Goal: Complete application form: Complete application form

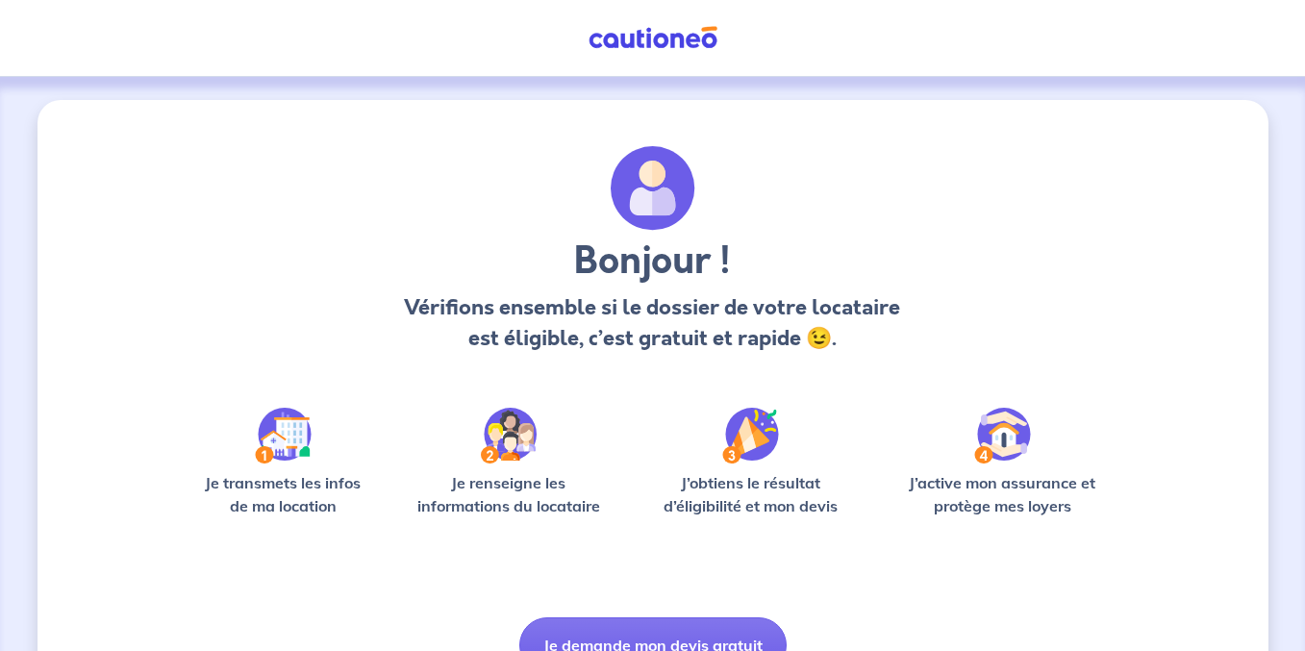
scroll to position [99, 0]
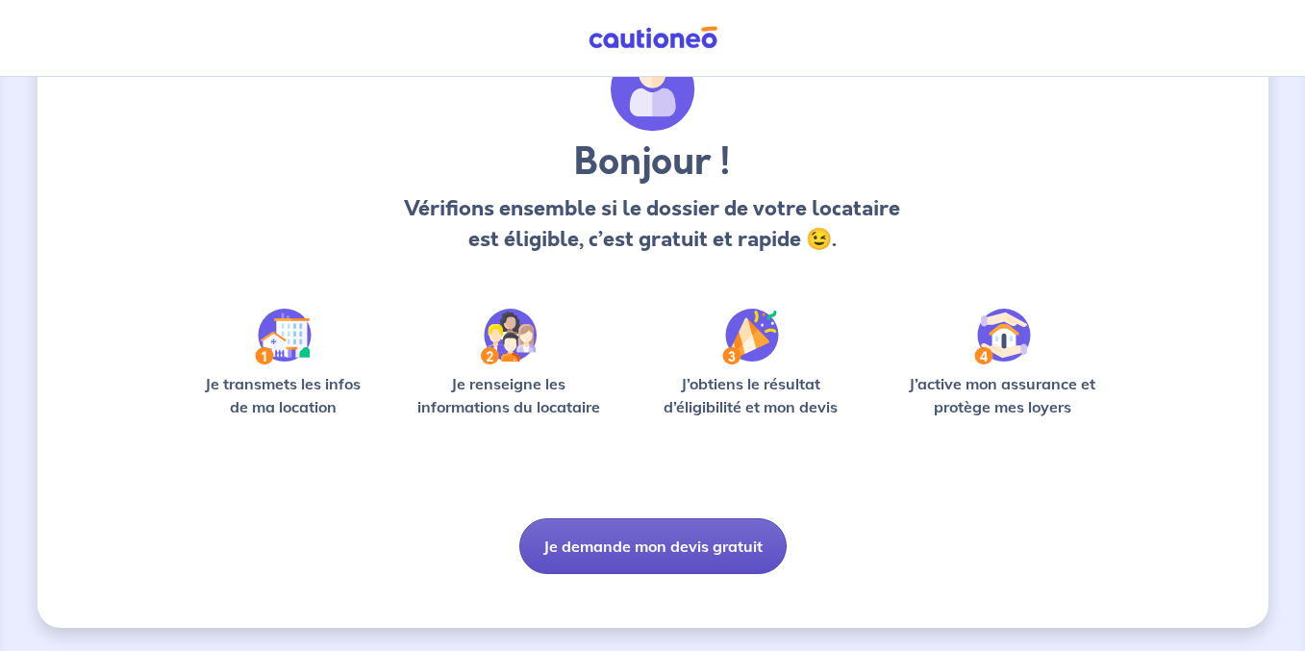
click at [725, 556] on button "Je demande mon devis gratuit" at bounding box center [652, 546] width 267 height 56
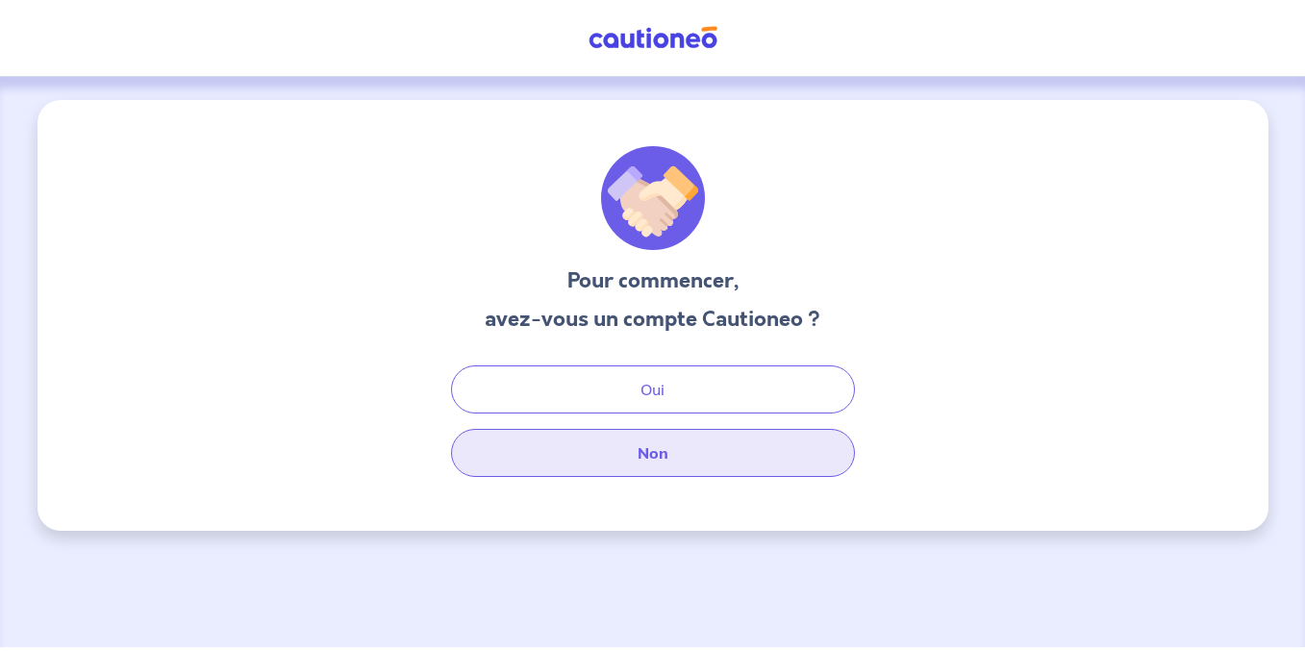
click at [718, 472] on button "Non" at bounding box center [653, 453] width 404 height 48
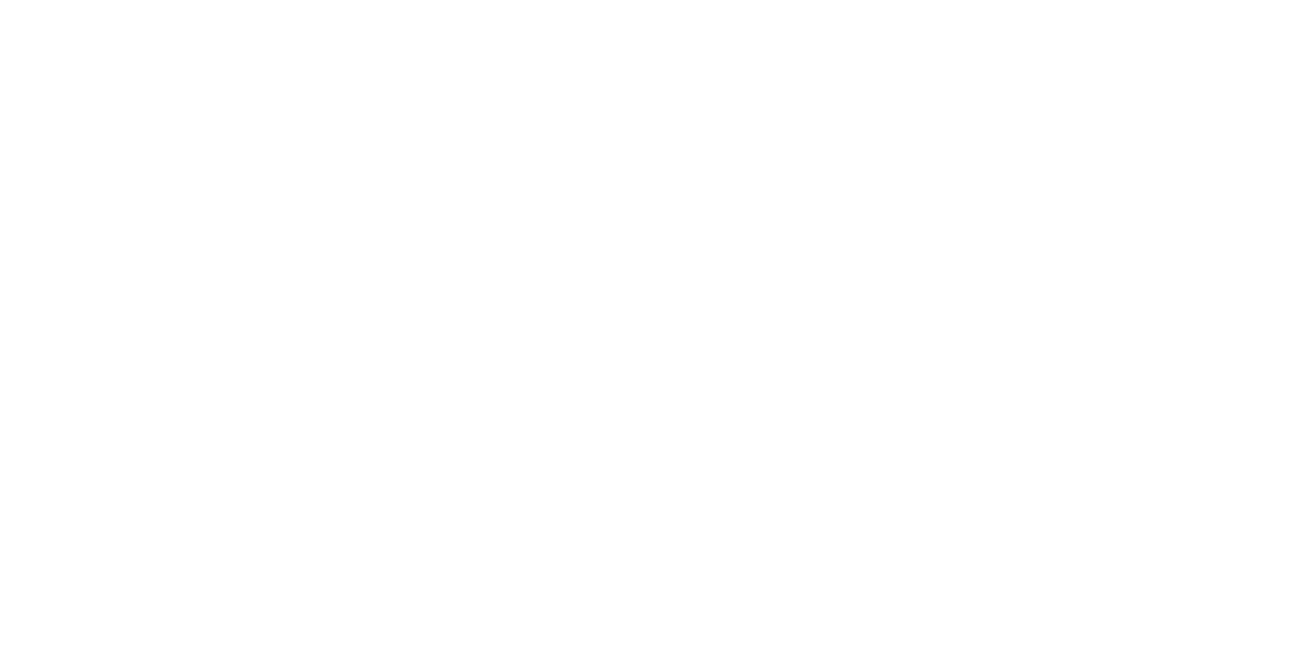
select select "FR"
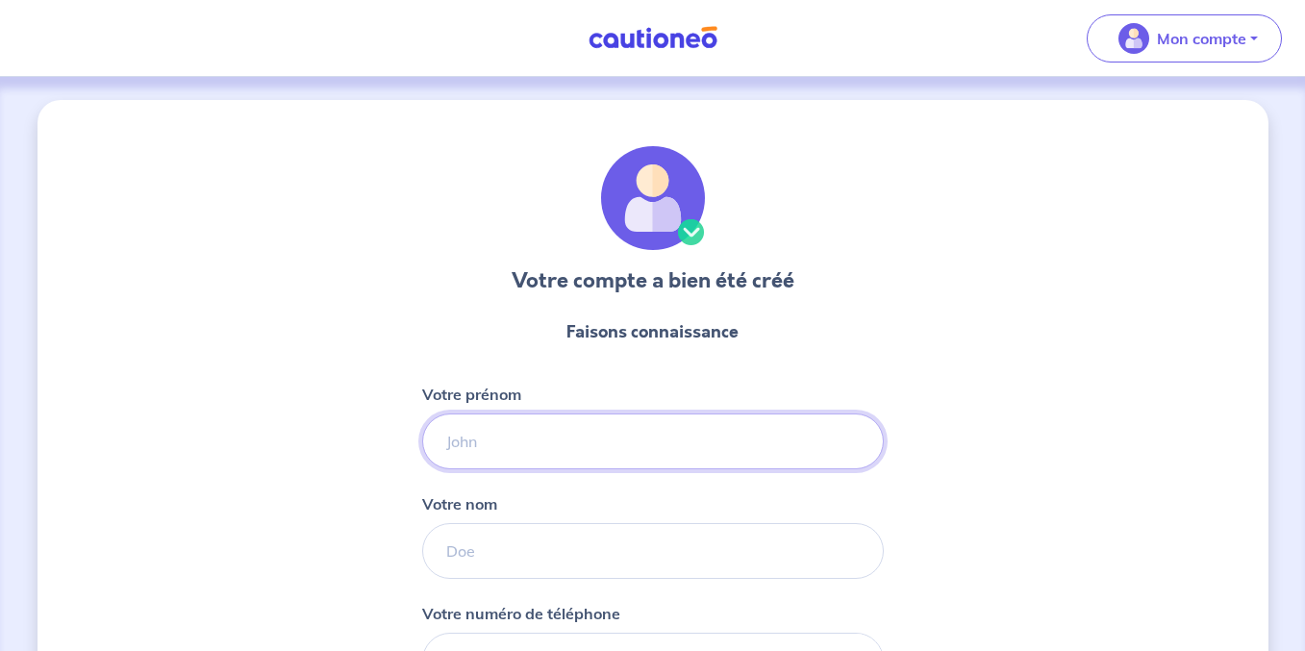
click at [706, 443] on input "Votre prénom" at bounding box center [653, 442] width 462 height 56
type input "Satchel"
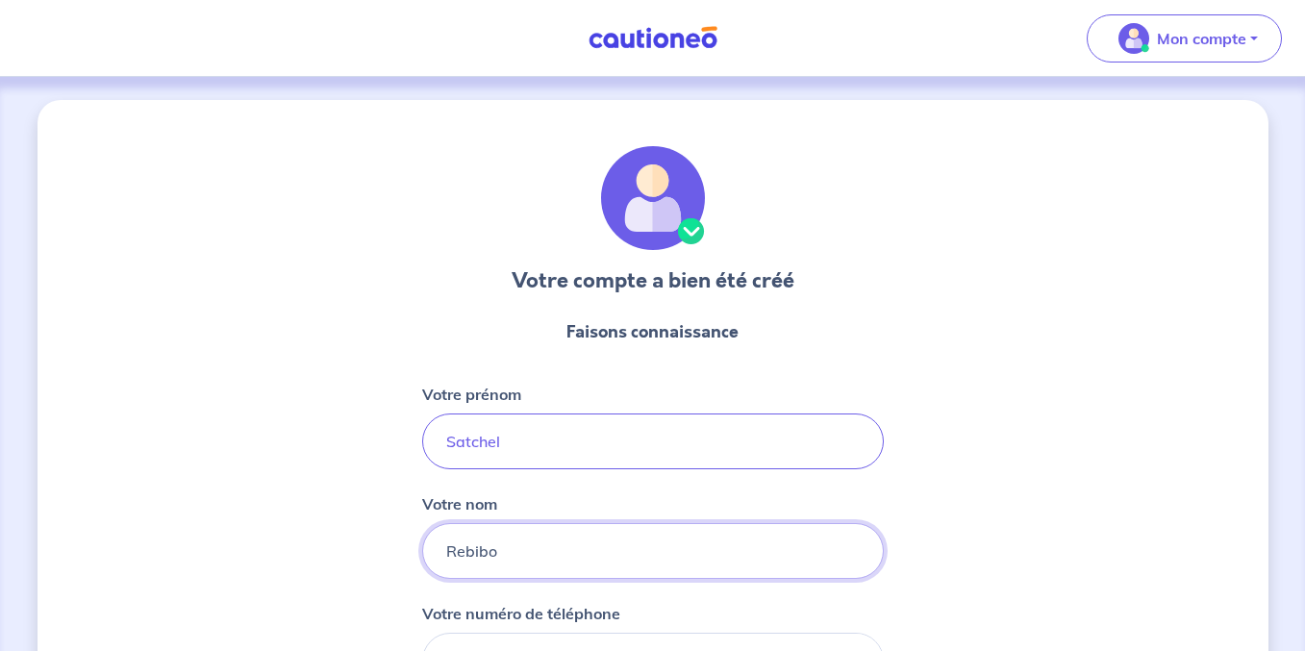
type input "Rebibo"
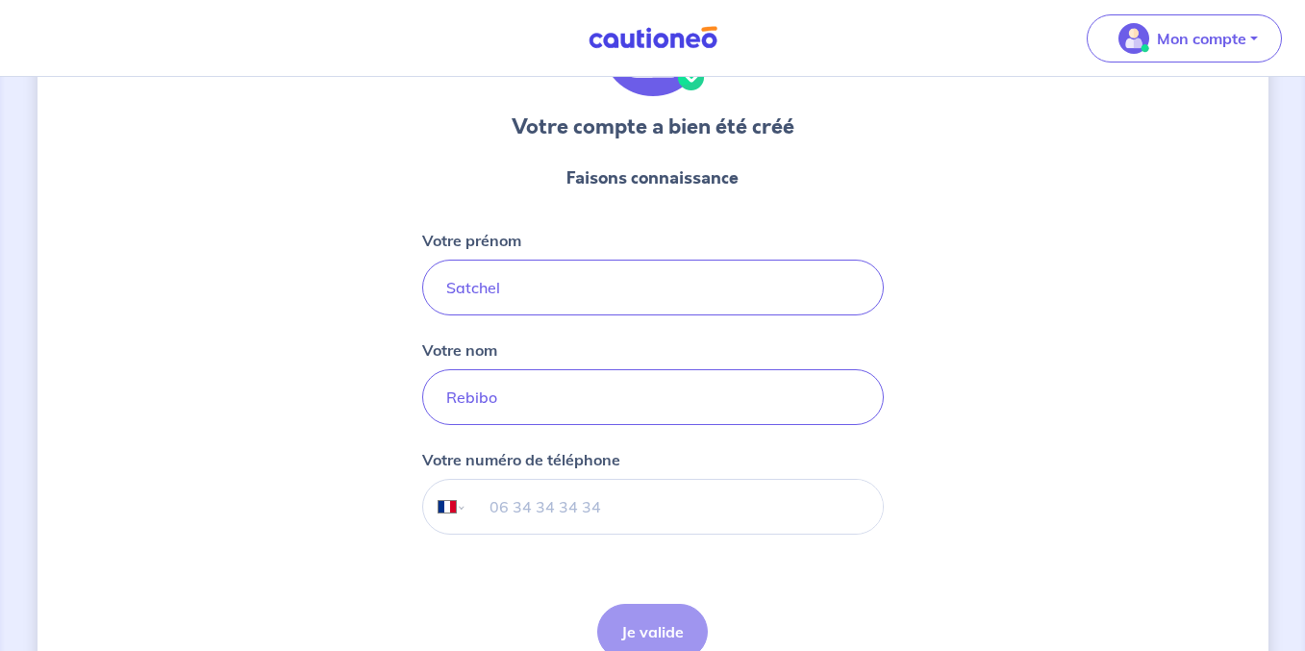
scroll to position [255, 0]
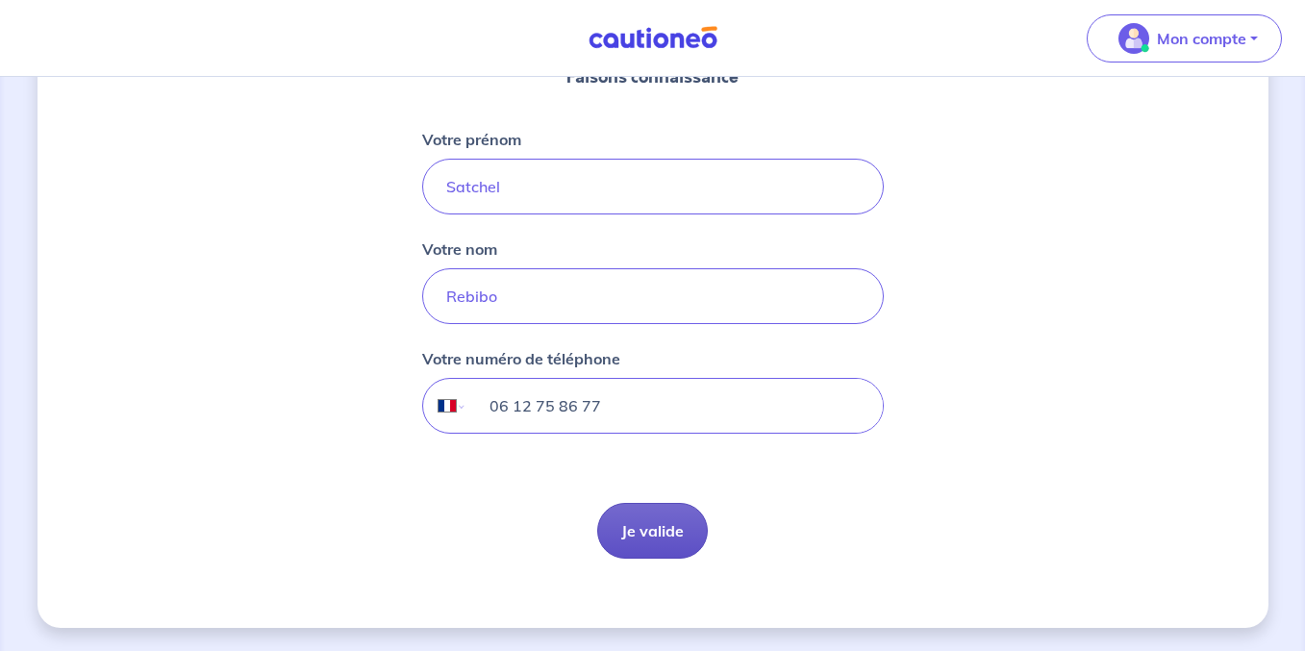
type input "06 12 75 86 77"
click at [669, 519] on button "Je valide" at bounding box center [652, 531] width 111 height 56
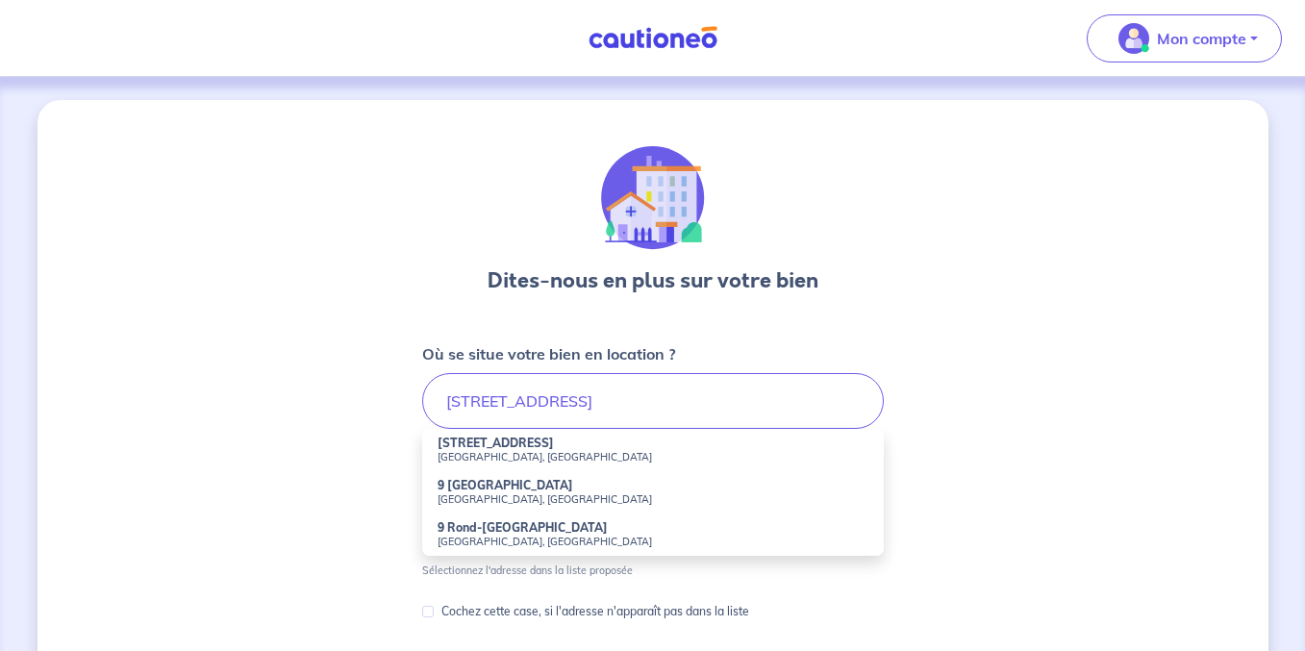
click at [713, 453] on small "[GEOGRAPHIC_DATA], [GEOGRAPHIC_DATA]" at bounding box center [653, 456] width 431 height 13
type input "[STREET_ADDRESS]"
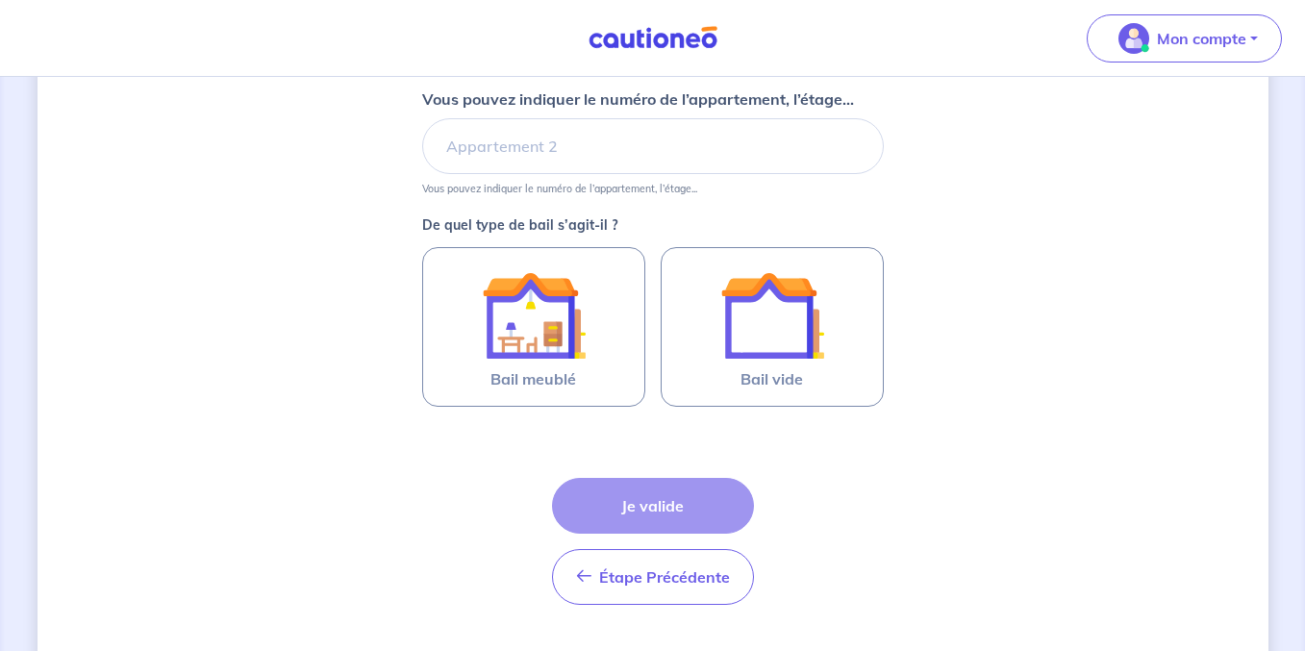
scroll to position [429, 0]
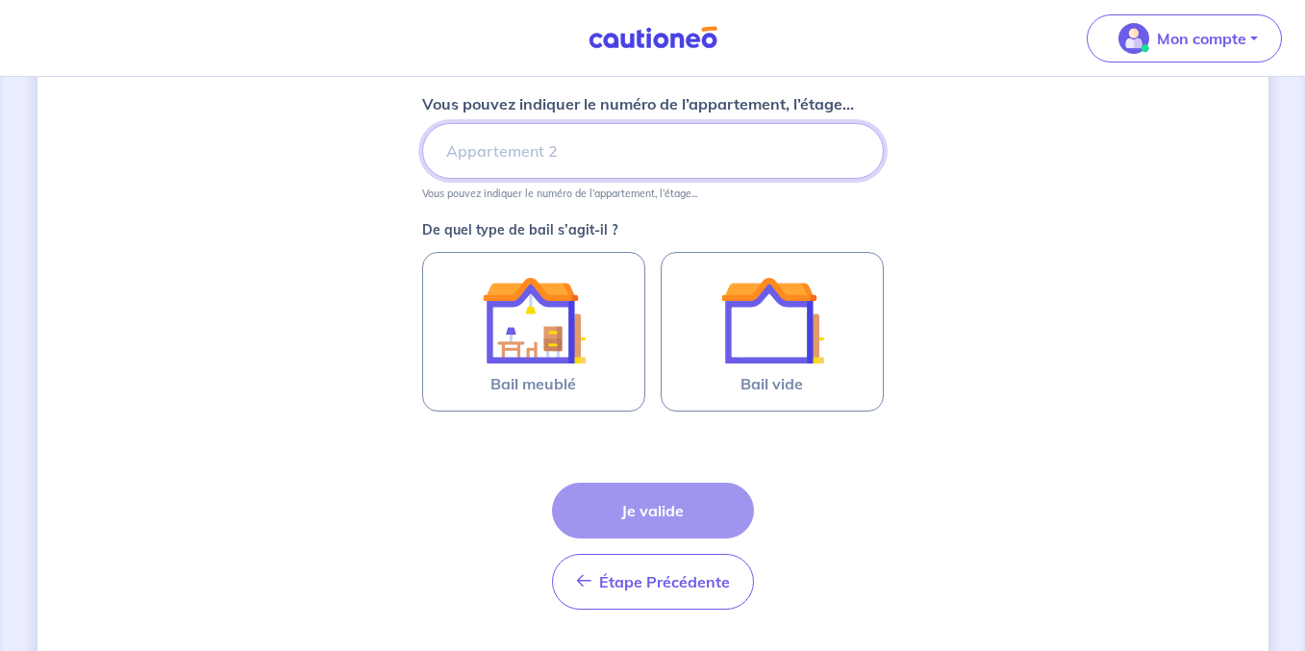
click at [680, 143] on input "Vous pouvez indiquer le numéro de l’appartement, l’étage..." at bounding box center [653, 151] width 462 height 56
type input "Lot"
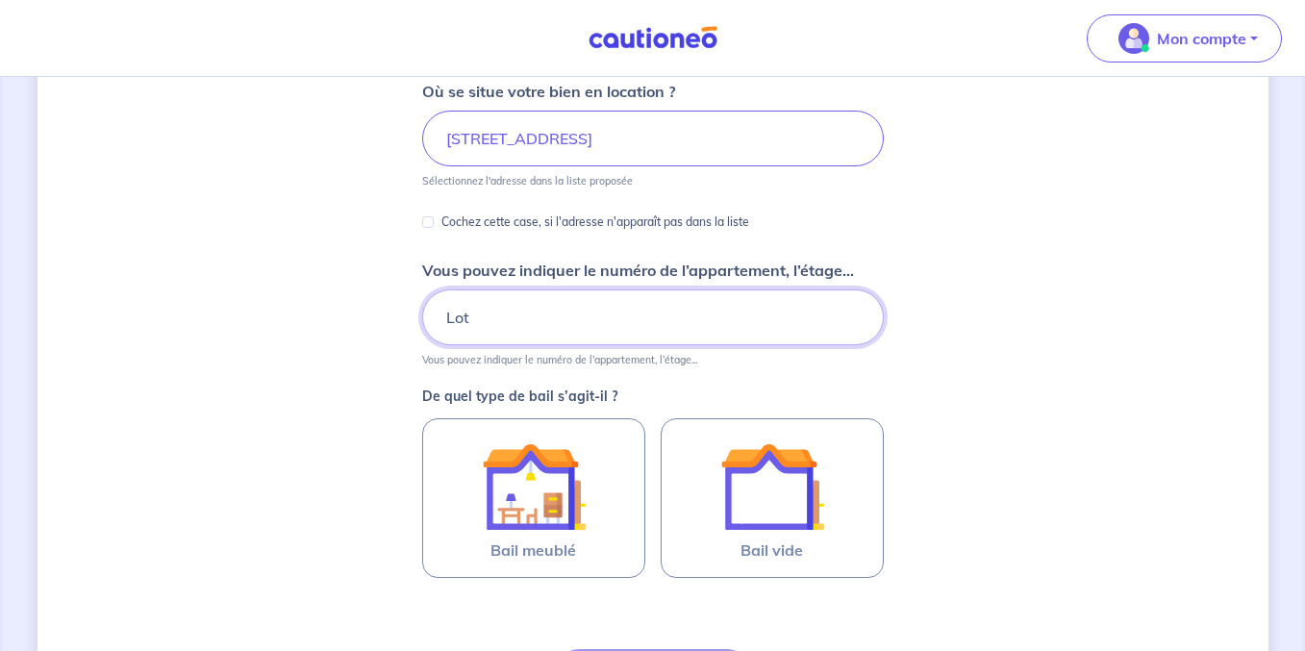
scroll to position [201, 0]
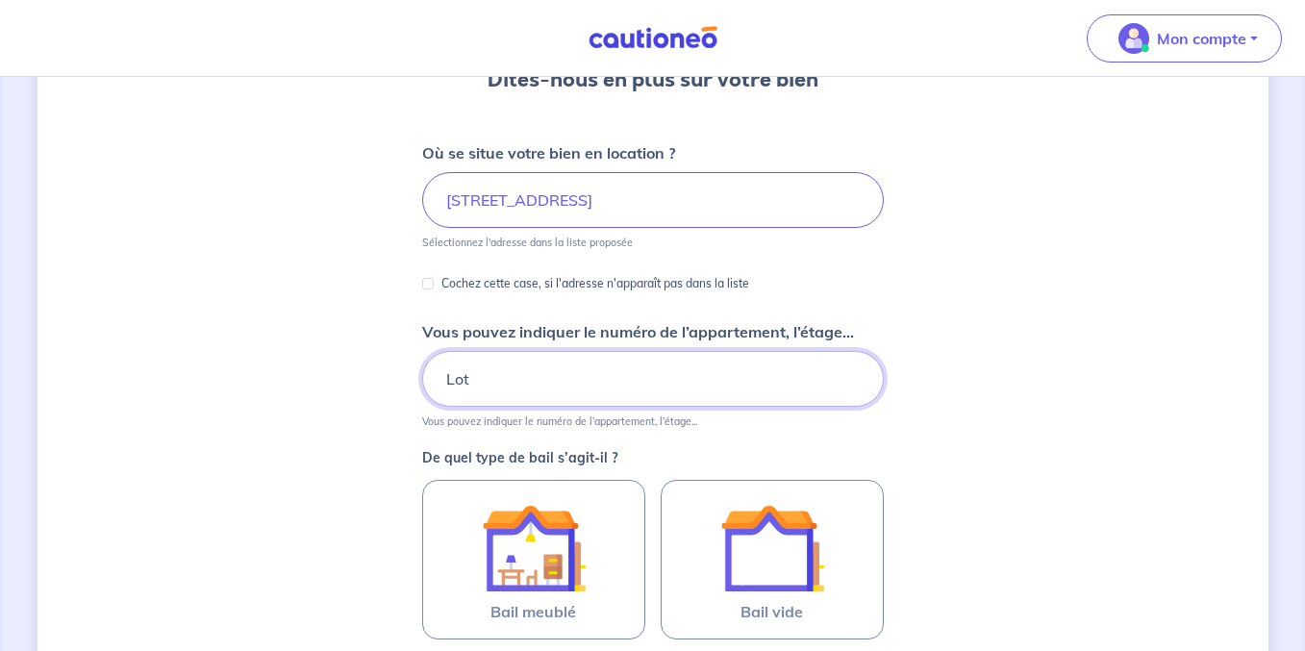
click at [560, 377] on input "Lot" at bounding box center [653, 379] width 462 height 56
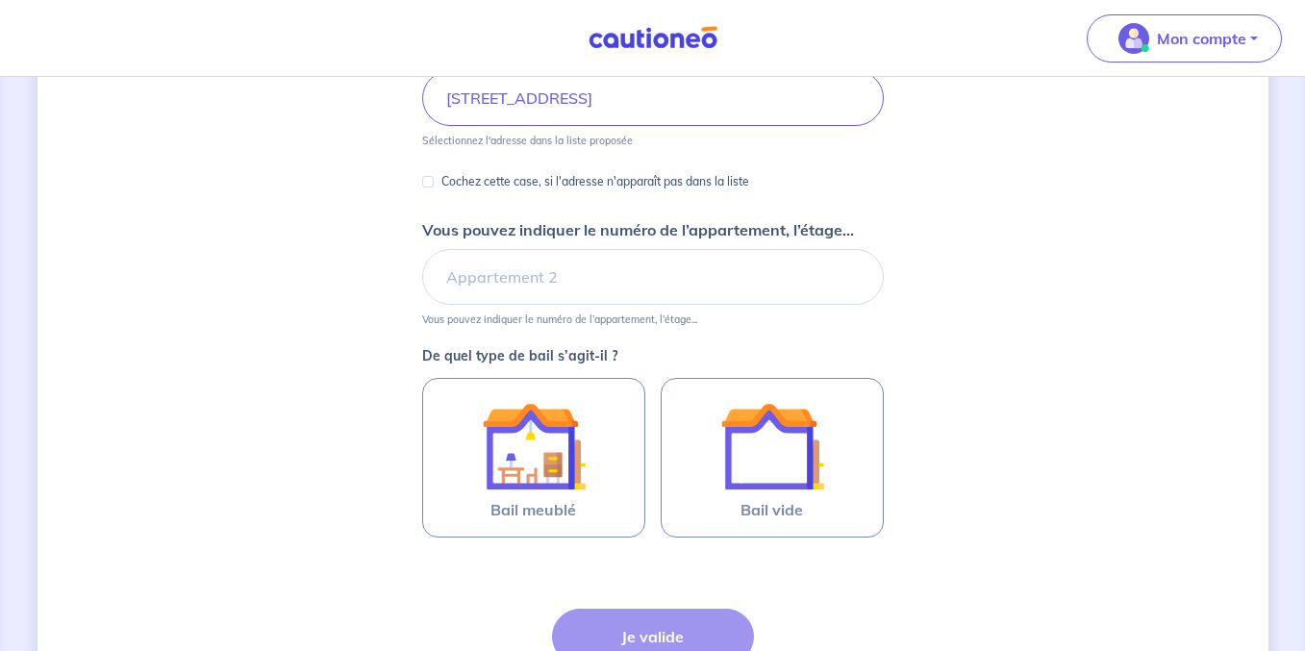
scroll to position [330, 0]
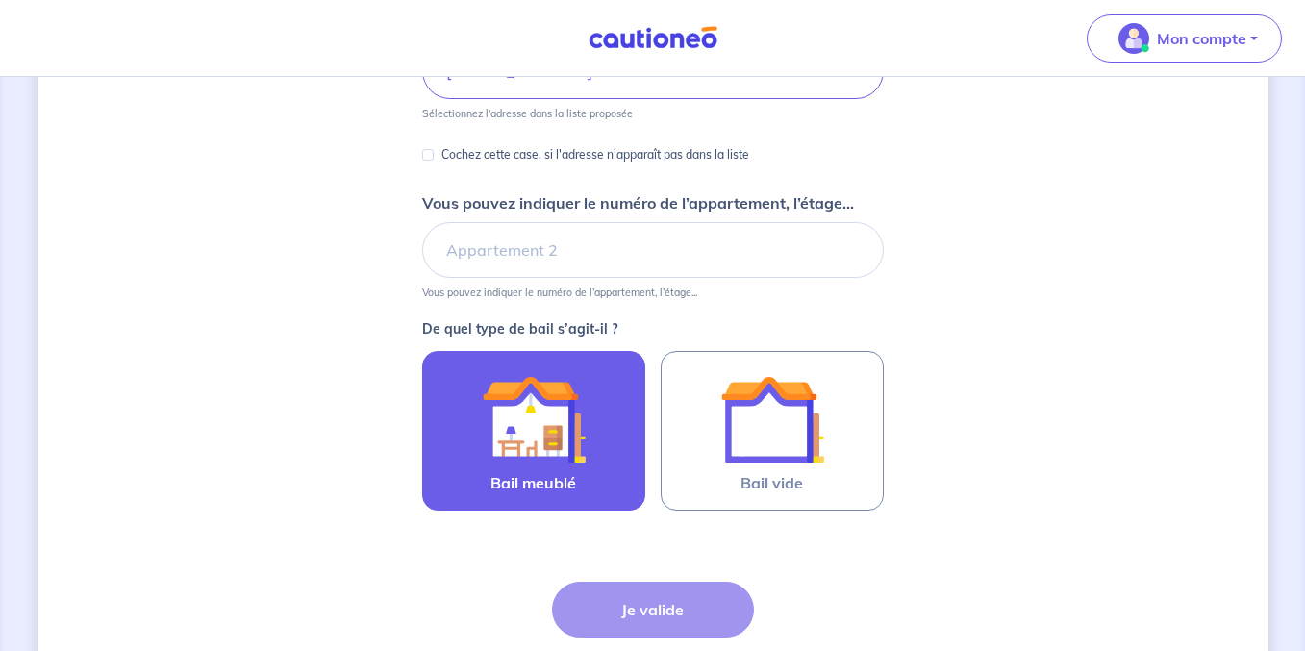
click at [582, 417] on img at bounding box center [534, 419] width 104 height 104
click at [0, 0] on input "Bail meublé" at bounding box center [0, 0] width 0 height 0
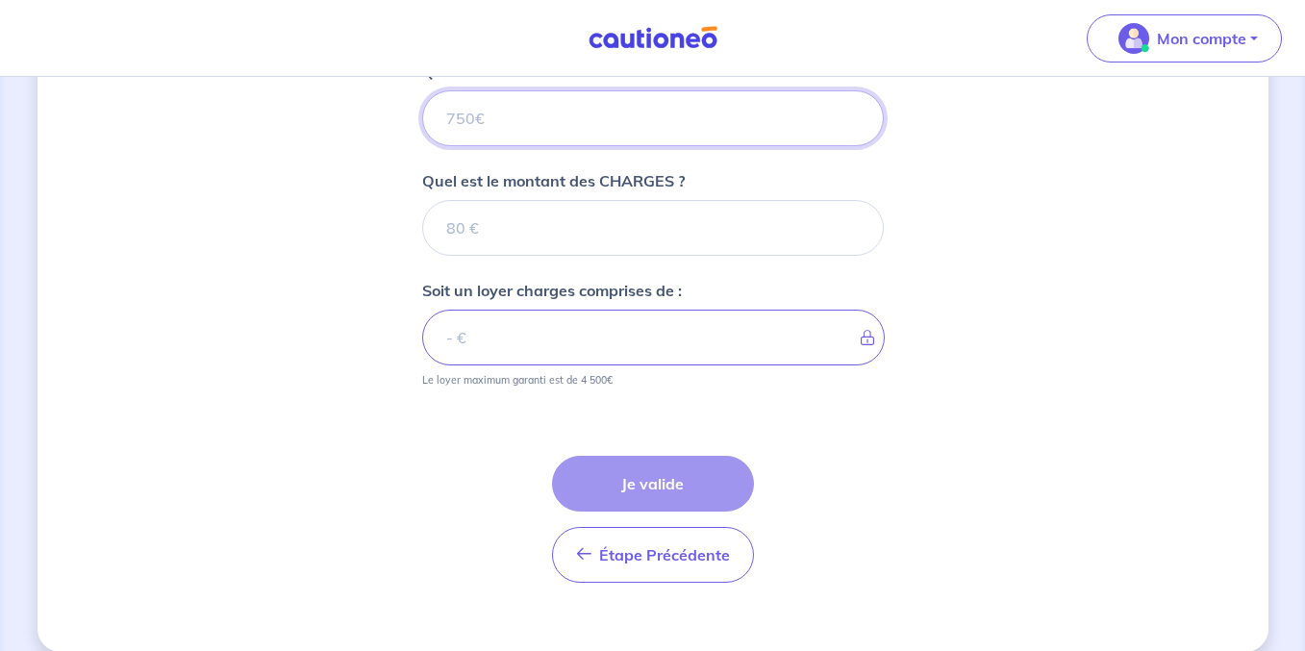
scroll to position [793, 0]
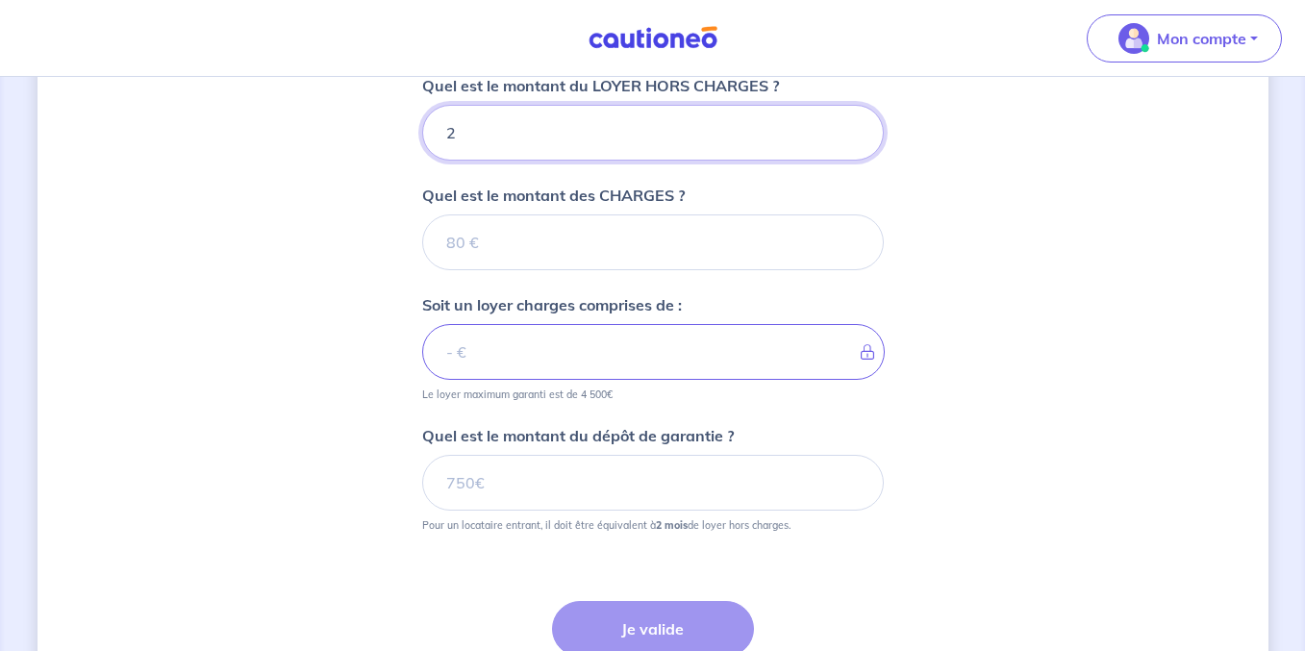
type input "24"
type input "2400"
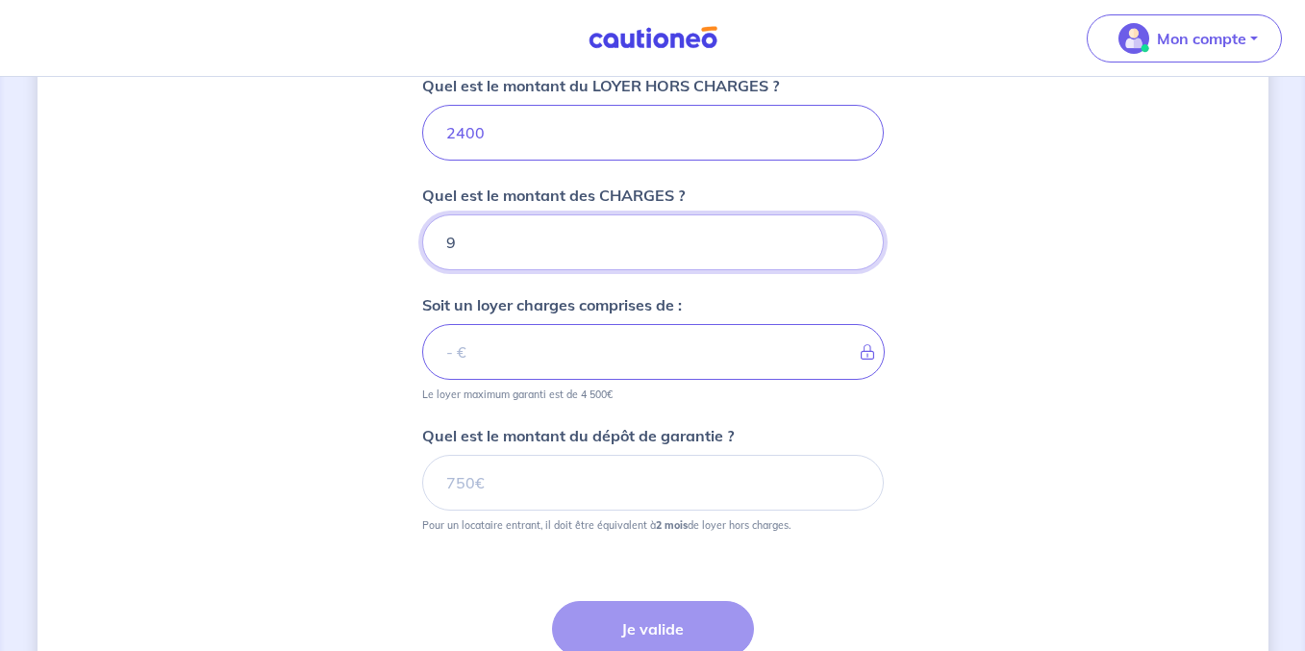
type input "90"
type input "2409"
type input "90"
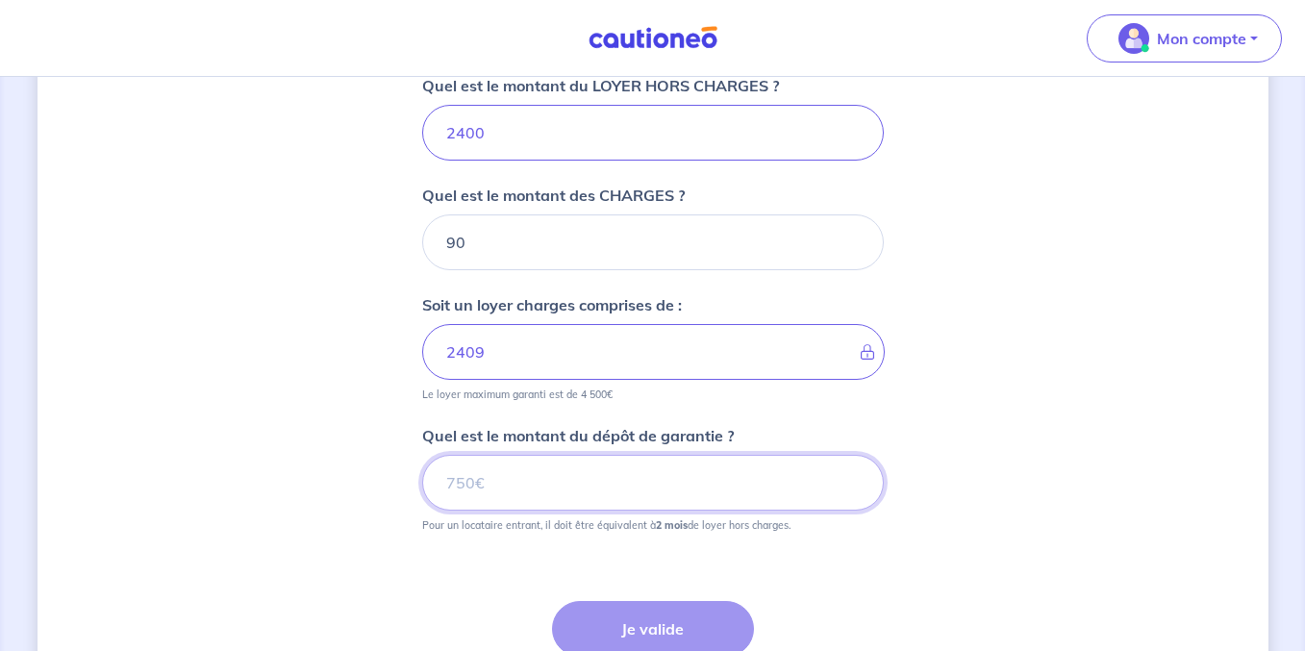
type input "2490"
type input "4800"
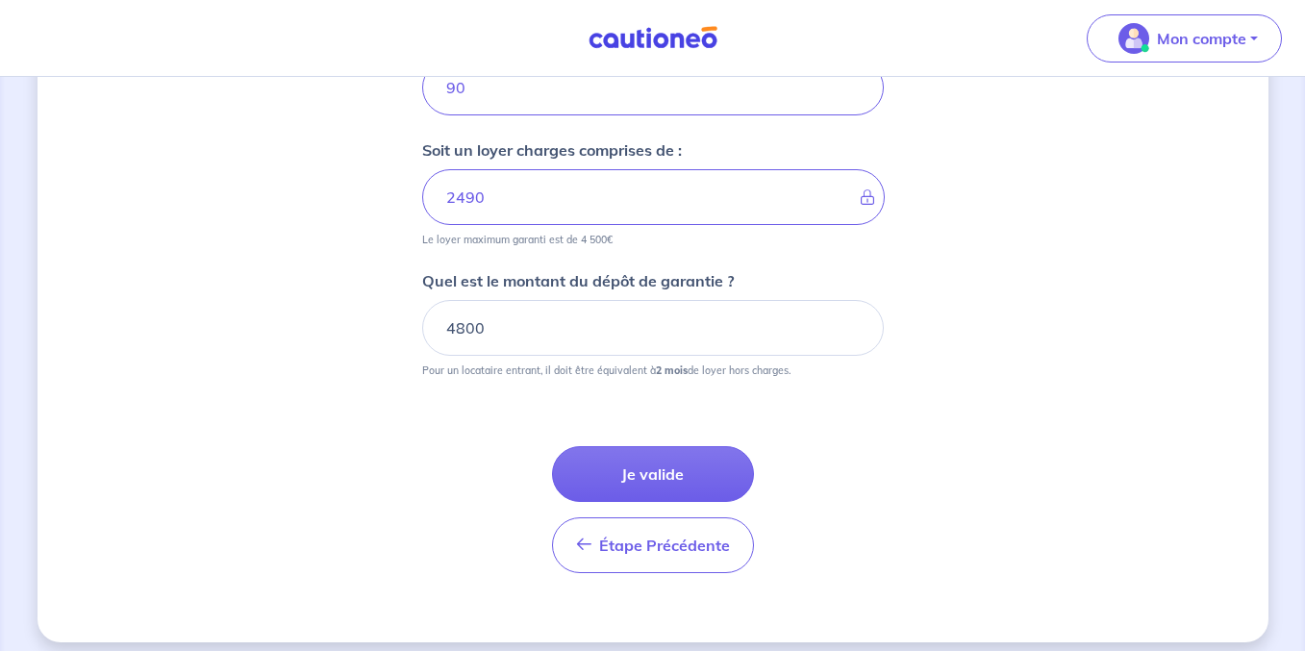
scroll to position [963, 0]
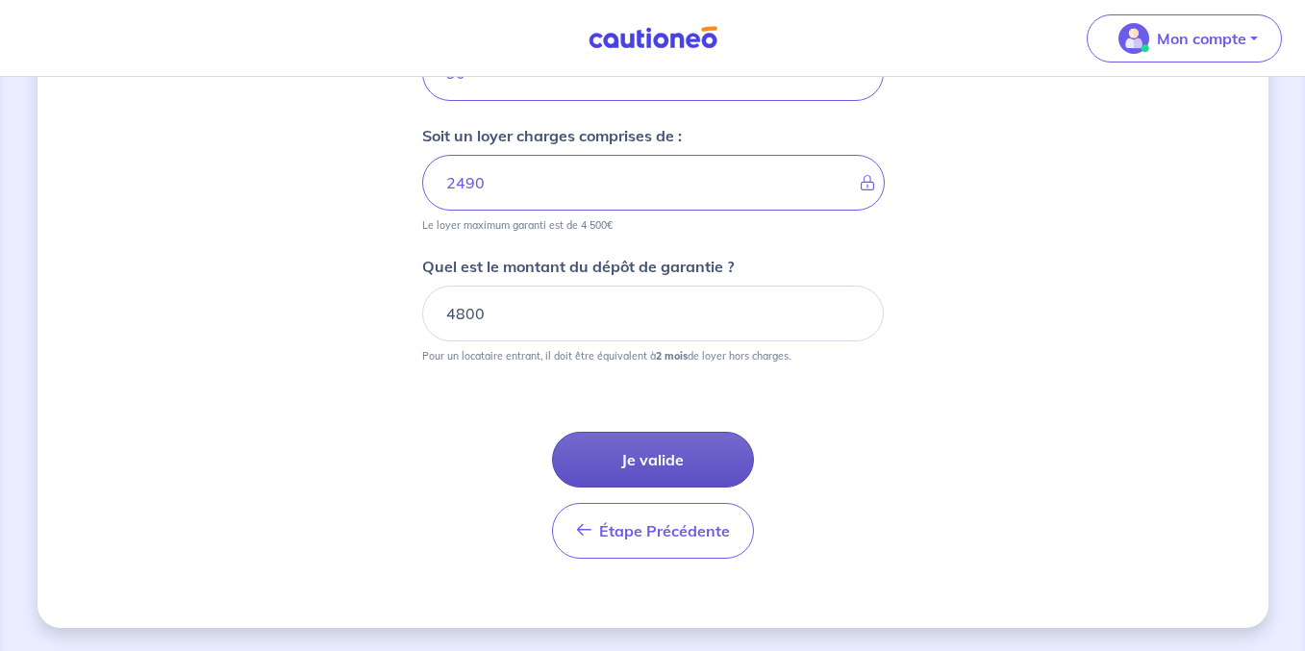
click at [690, 473] on button "Je valide" at bounding box center [653, 460] width 202 height 56
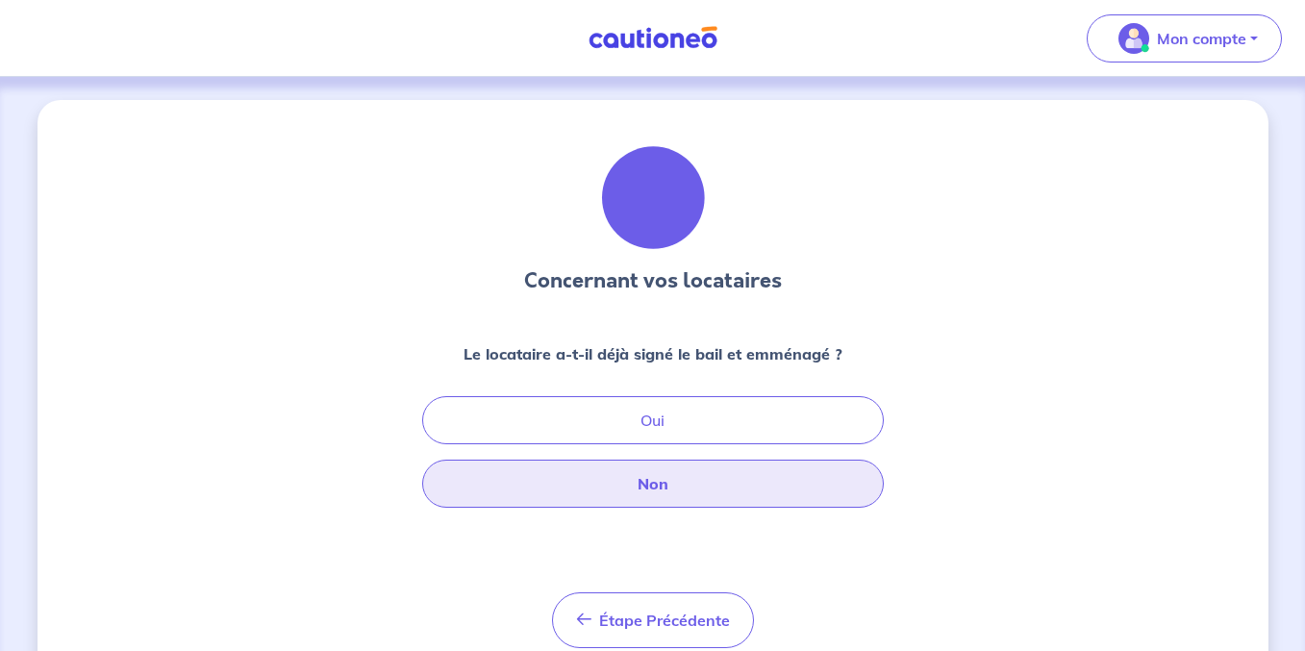
click at [717, 479] on button "Non" at bounding box center [653, 484] width 462 height 48
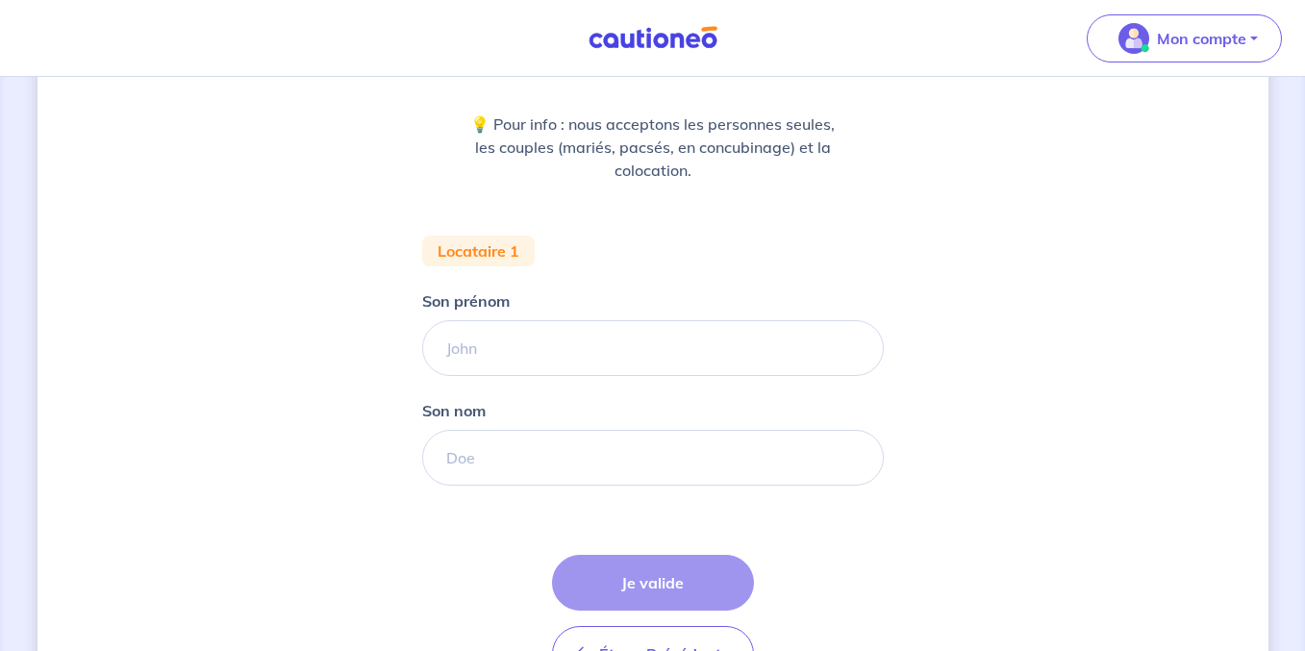
scroll to position [231, 0]
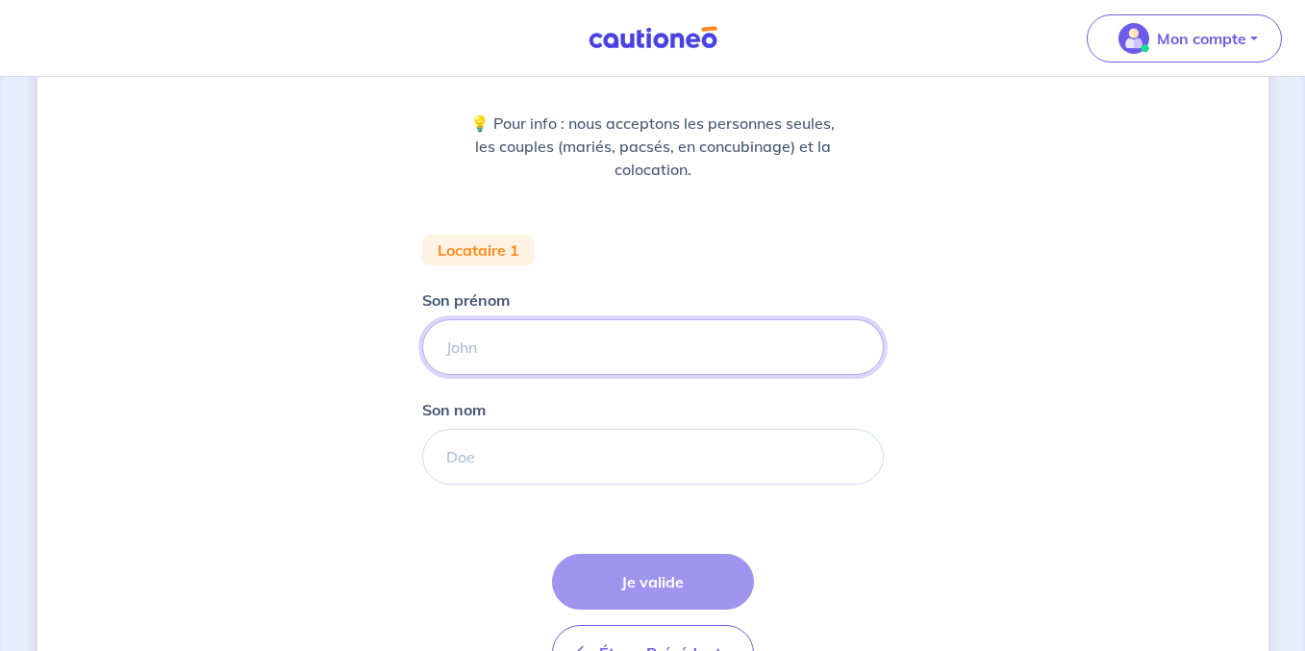
click at [663, 369] on input "Son prénom" at bounding box center [653, 347] width 462 height 56
type input "Cédric"
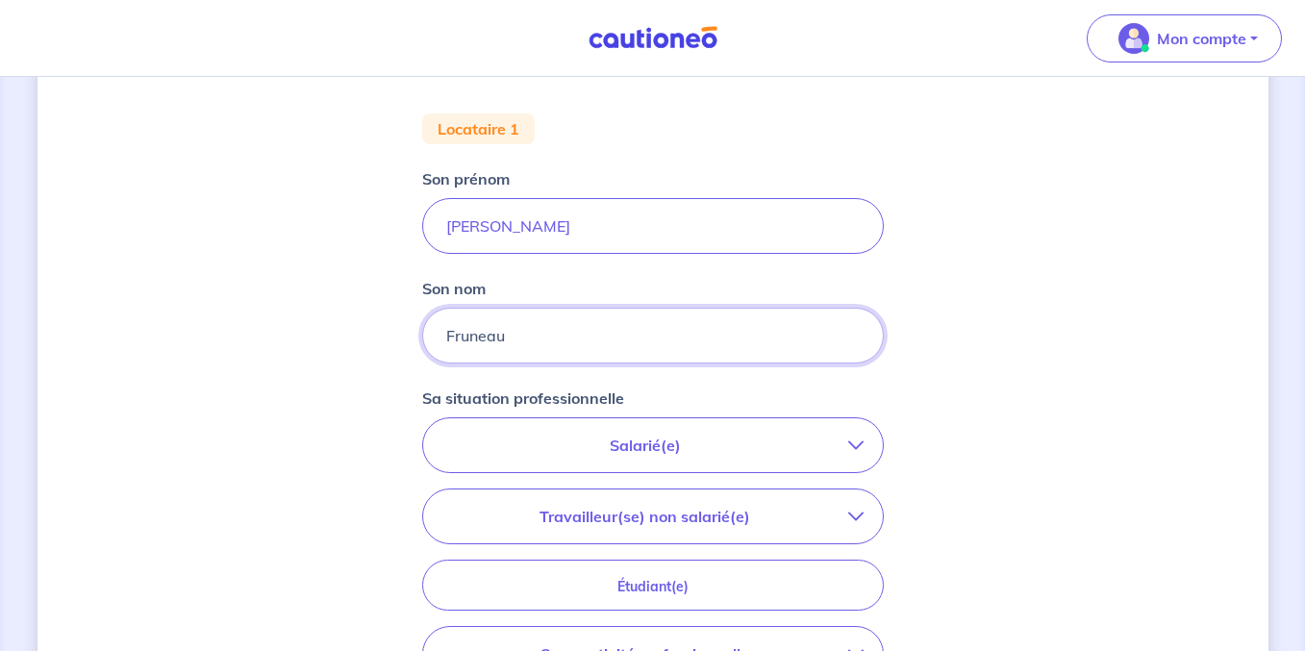
scroll to position [375, 0]
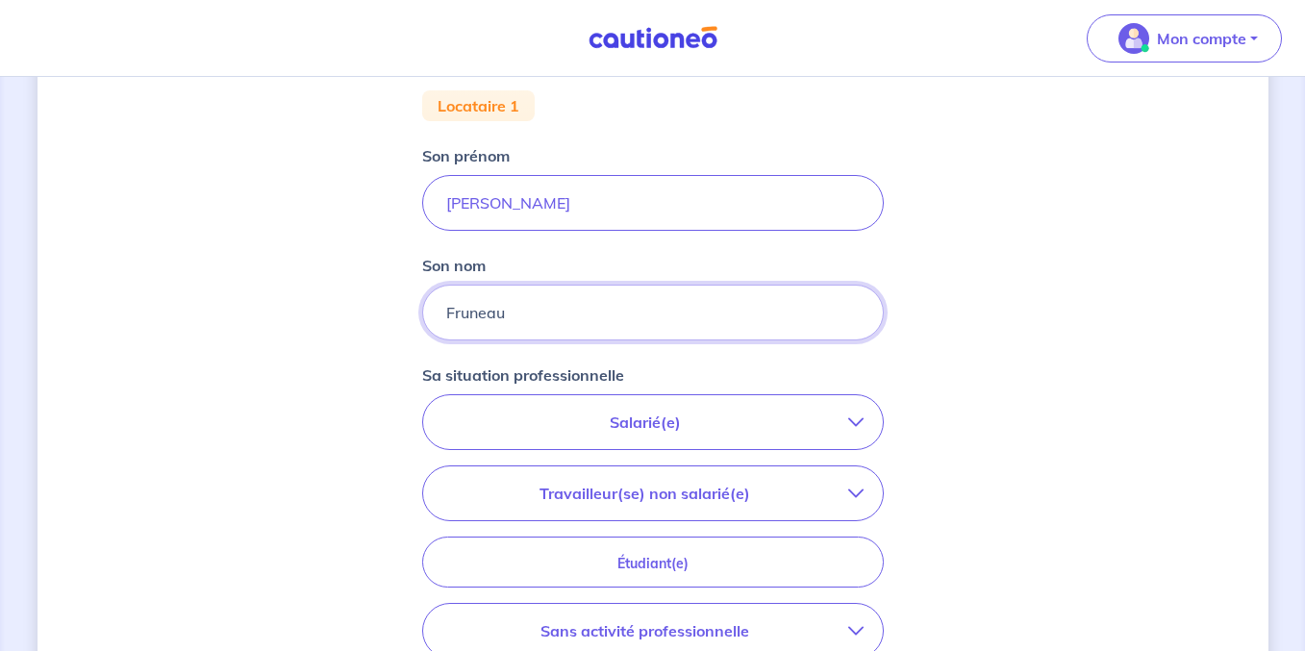
type input "Fruneau"
click at [694, 415] on p "Salarié(e)" at bounding box center [645, 422] width 406 height 23
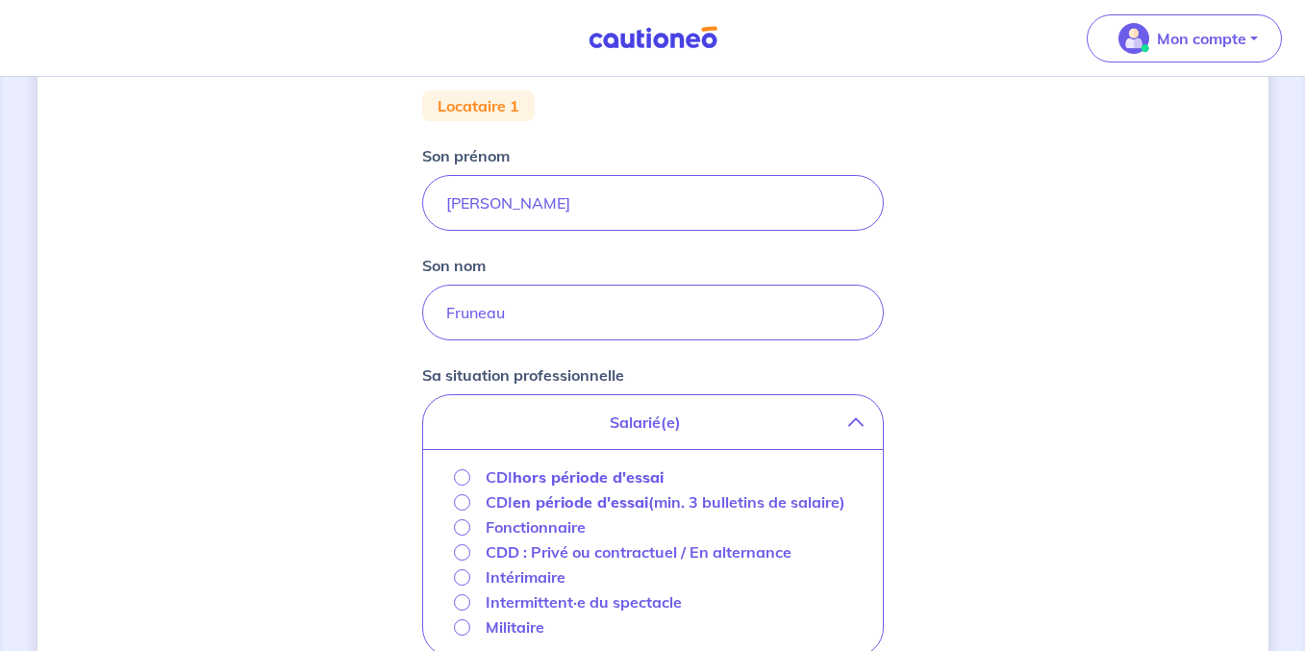
click at [603, 476] on strong "hors période d'essai" at bounding box center [588, 476] width 151 height 19
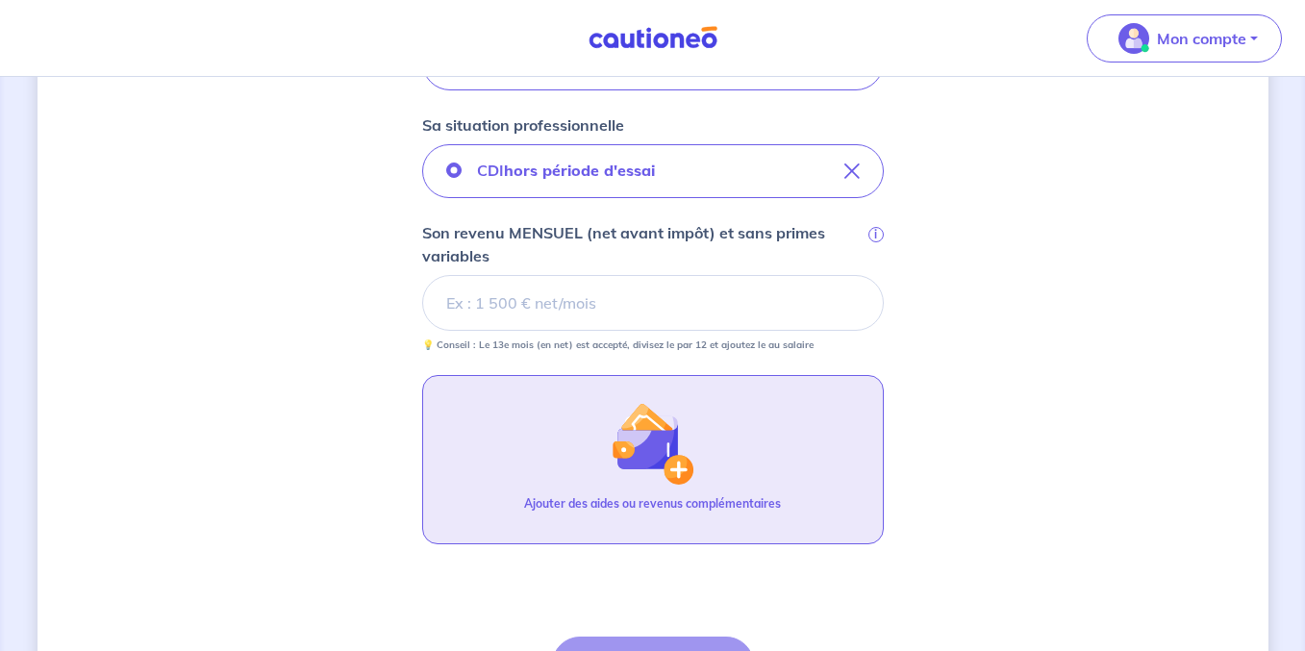
scroll to position [629, 0]
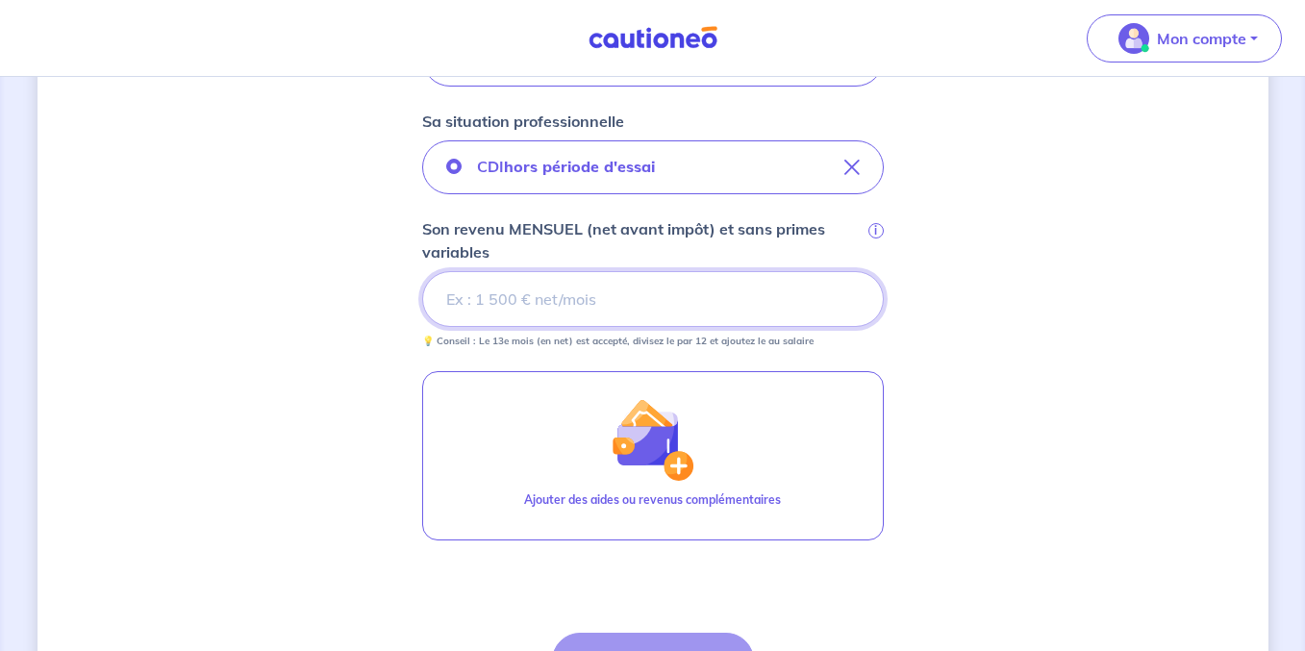
click at [640, 314] on input "Son revenu MENSUEL (net avant impôt) et sans primes variables i" at bounding box center [653, 299] width 462 height 56
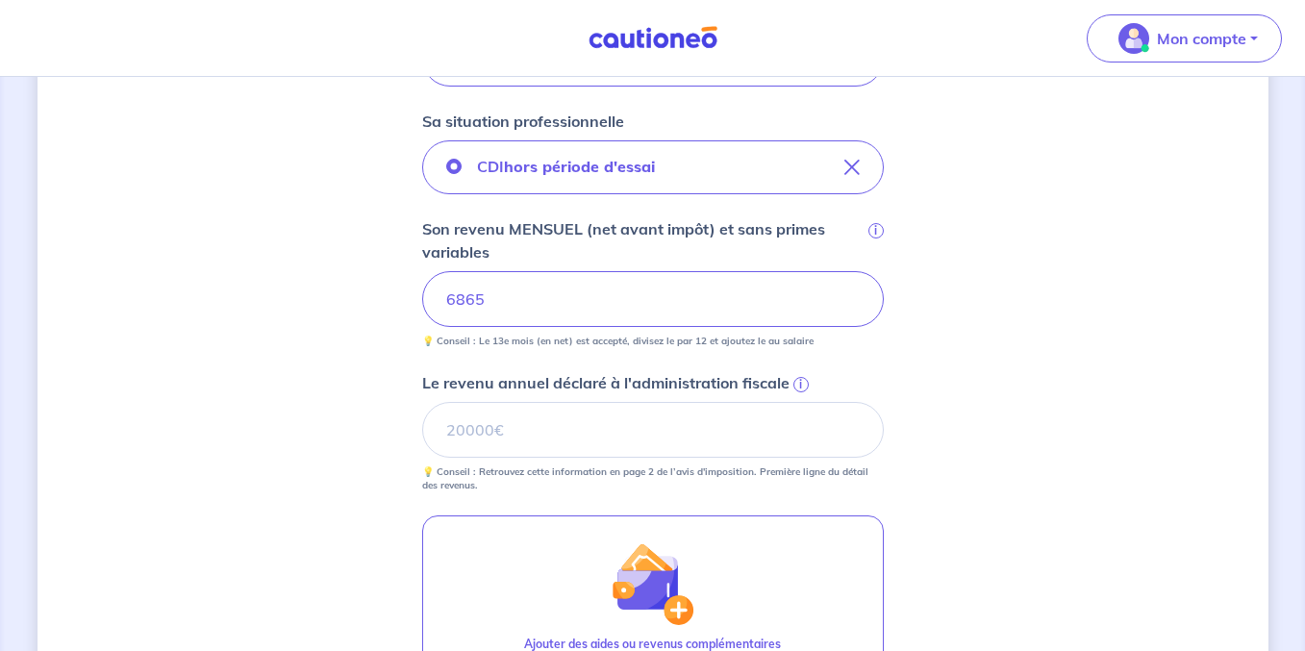
click at [803, 384] on span "i" at bounding box center [800, 384] width 15 height 15
click at [803, 402] on input "Le revenu annuel déclaré à l'administration fiscale i" at bounding box center [653, 430] width 462 height 56
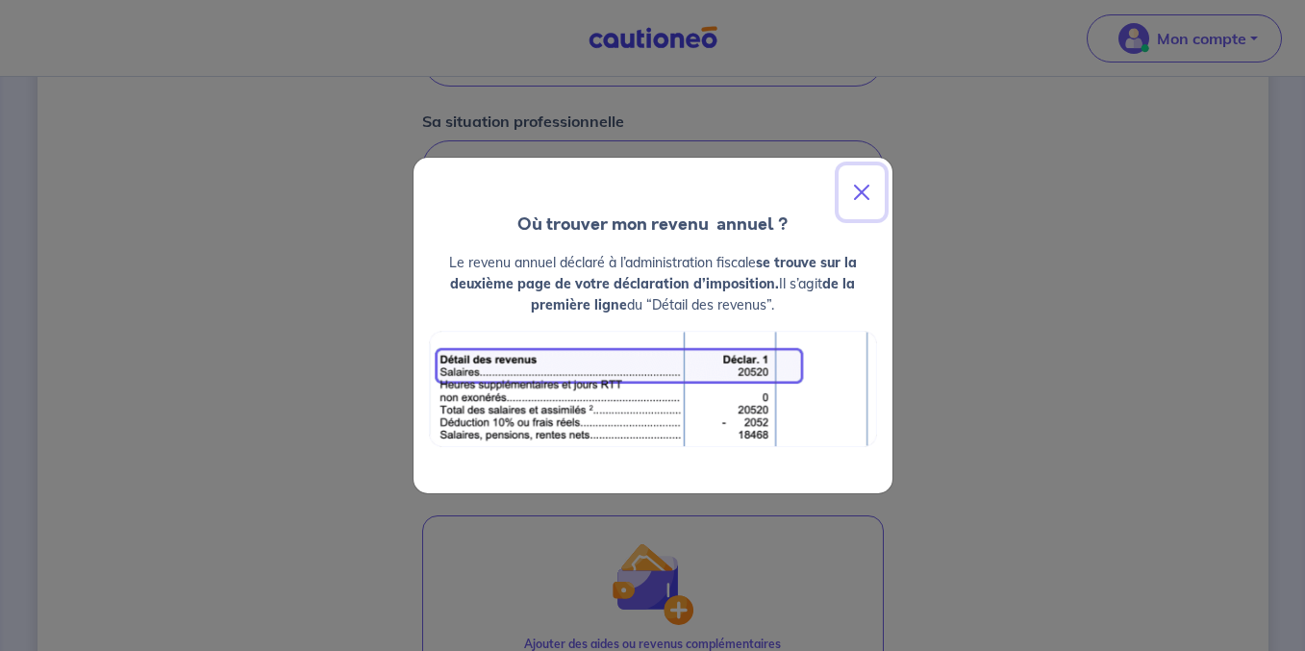
click at [859, 194] on button "Close" at bounding box center [862, 192] width 46 height 54
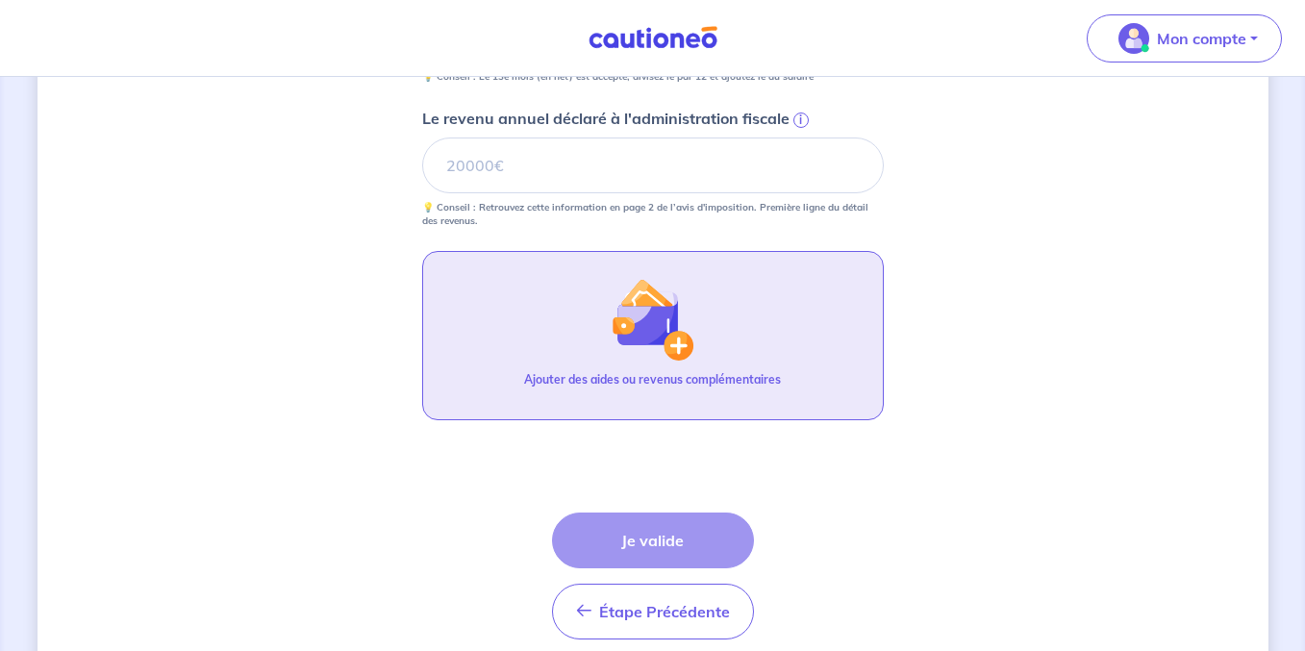
scroll to position [895, 0]
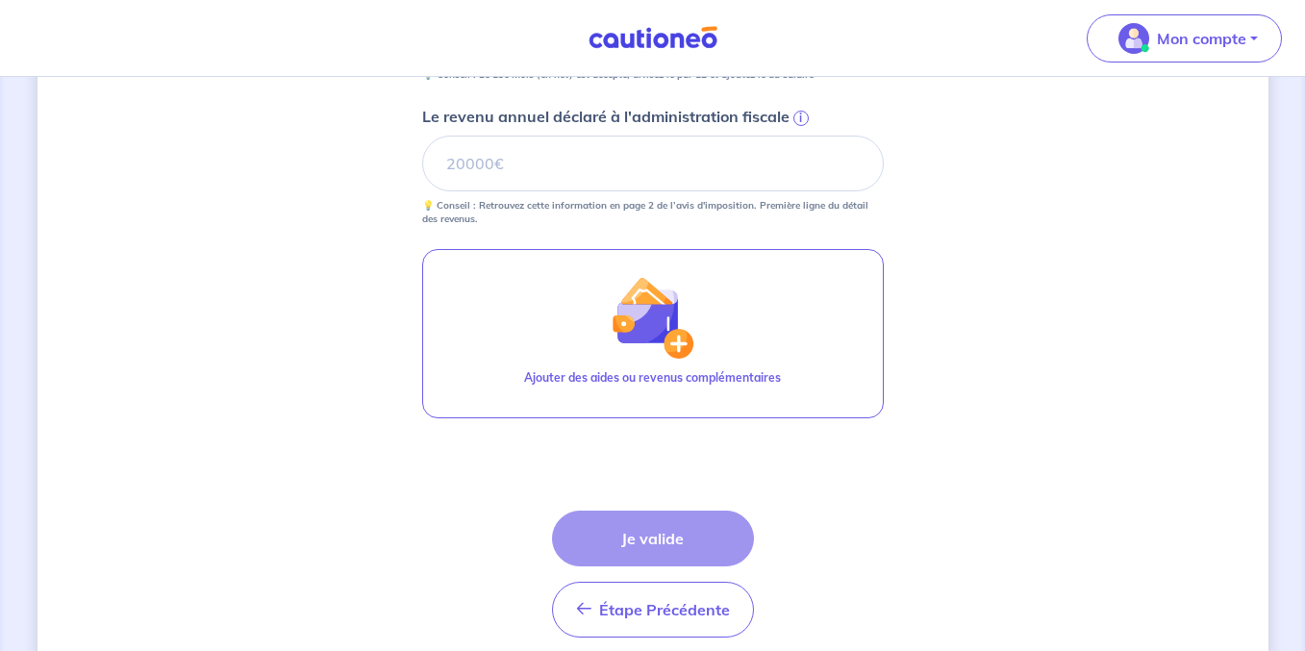
click at [702, 538] on div "Étape Précédente Précédent Je valide Je valide" at bounding box center [653, 574] width 202 height 127
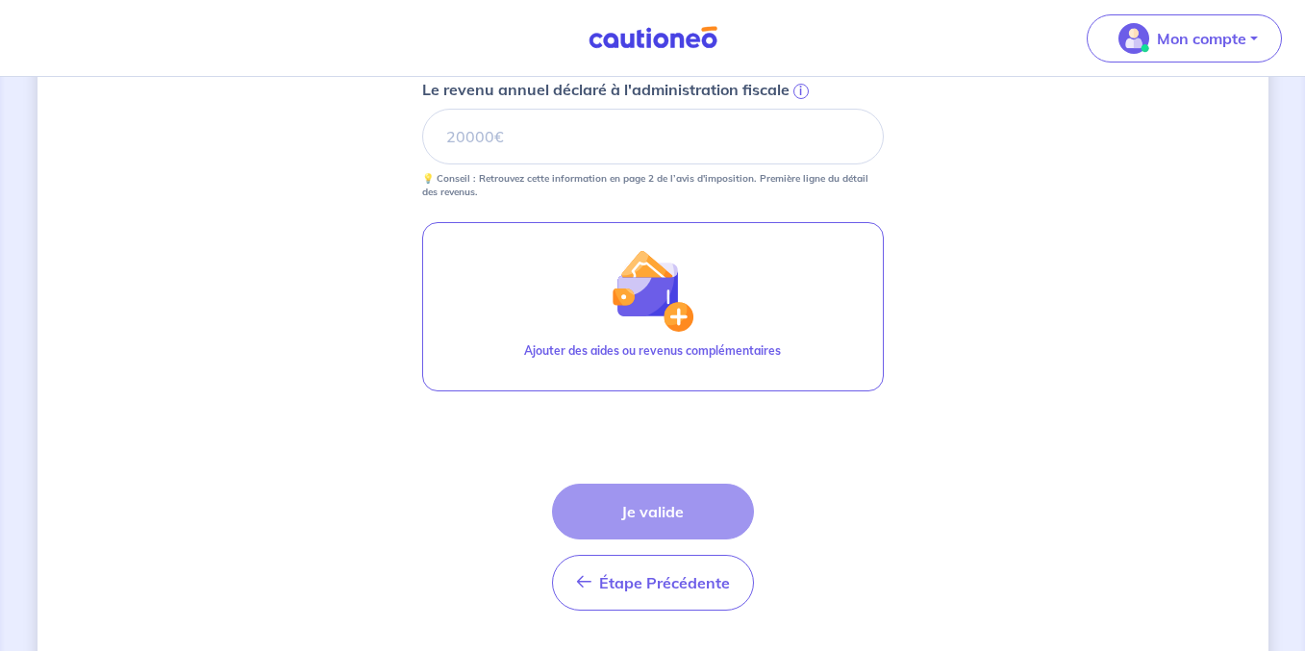
scroll to position [904, 0]
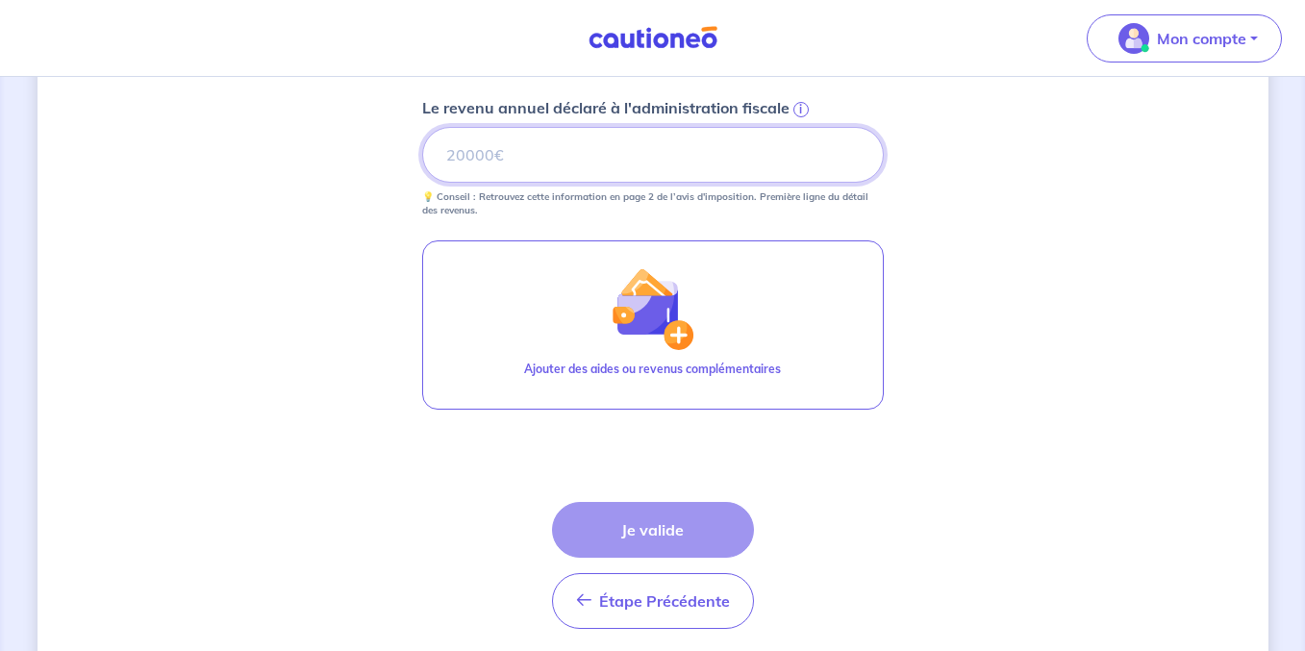
click at [651, 163] on input "Le revenu annuel déclaré à l'administration fiscale i" at bounding box center [653, 155] width 462 height 56
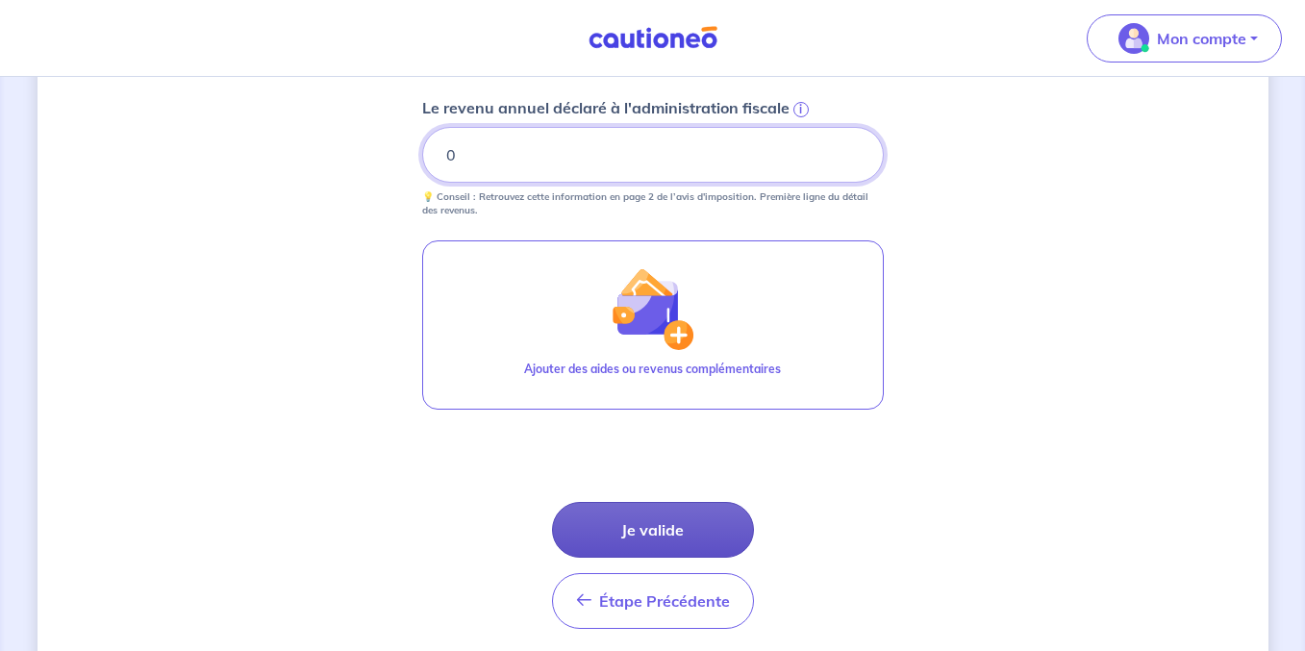
type input "0"
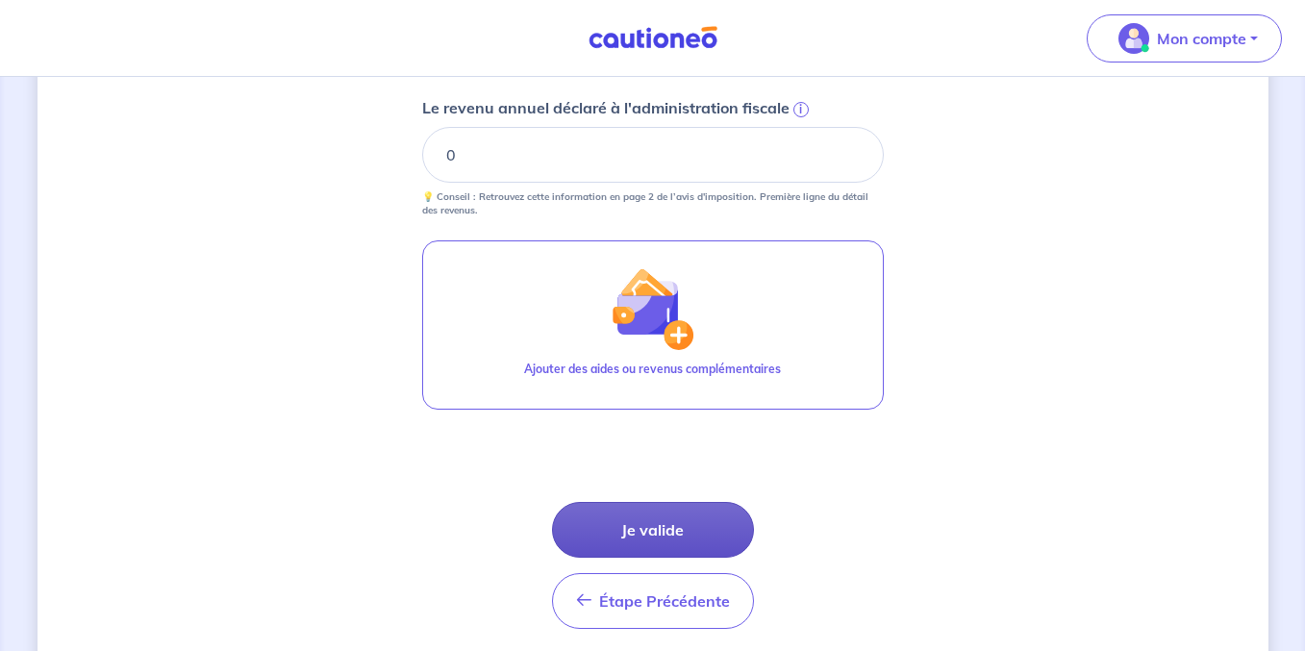
click at [696, 527] on button "Je valide" at bounding box center [653, 530] width 202 height 56
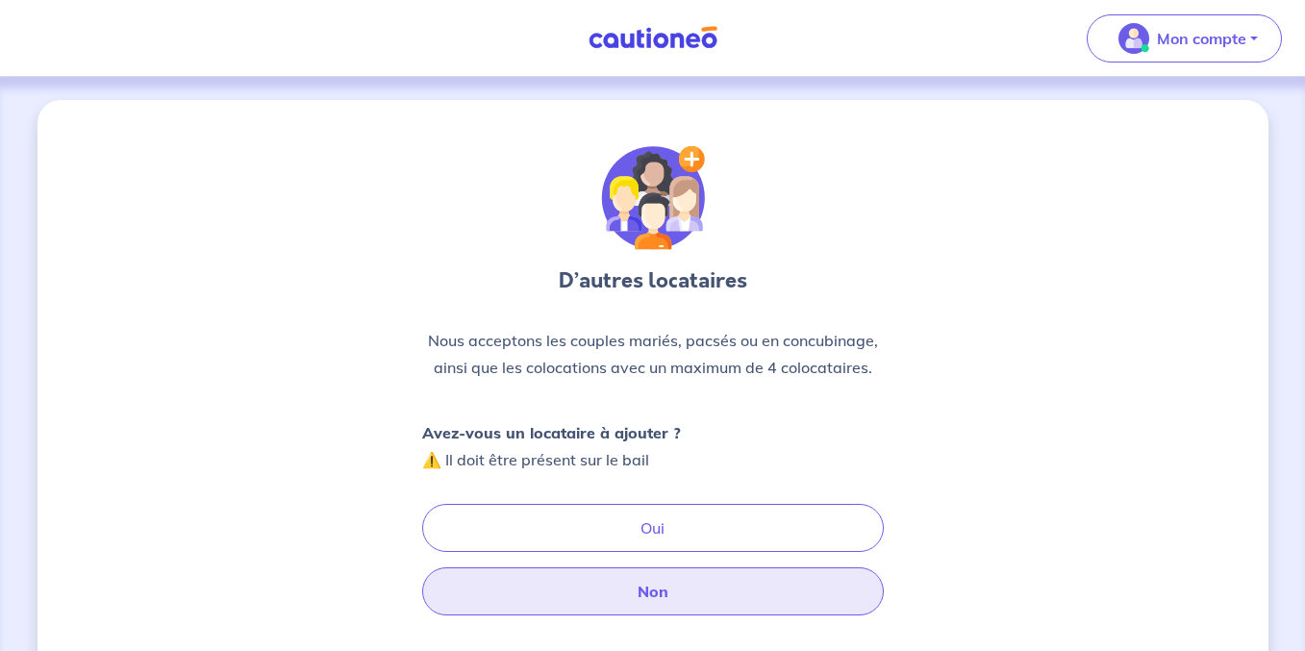
click at [717, 584] on button "Non" at bounding box center [653, 591] width 462 height 48
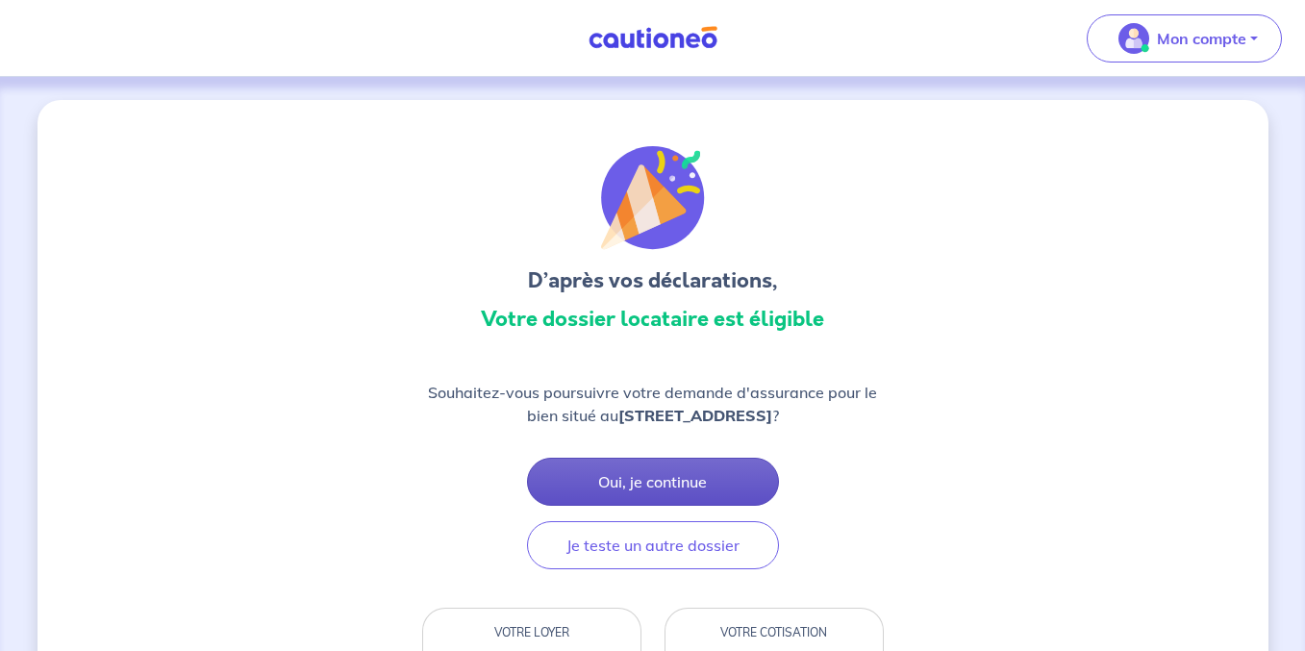
click at [692, 478] on button "Oui, je continue" at bounding box center [653, 482] width 252 height 48
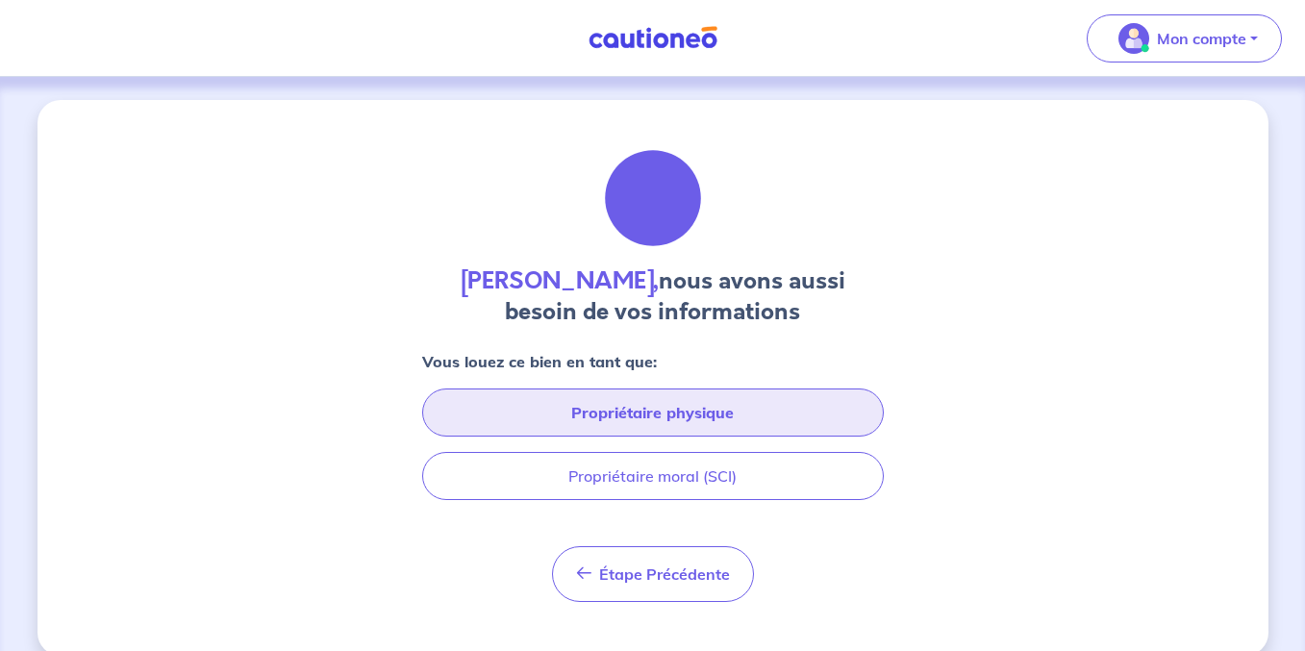
click at [652, 402] on button "Propriétaire physique" at bounding box center [653, 413] width 462 height 48
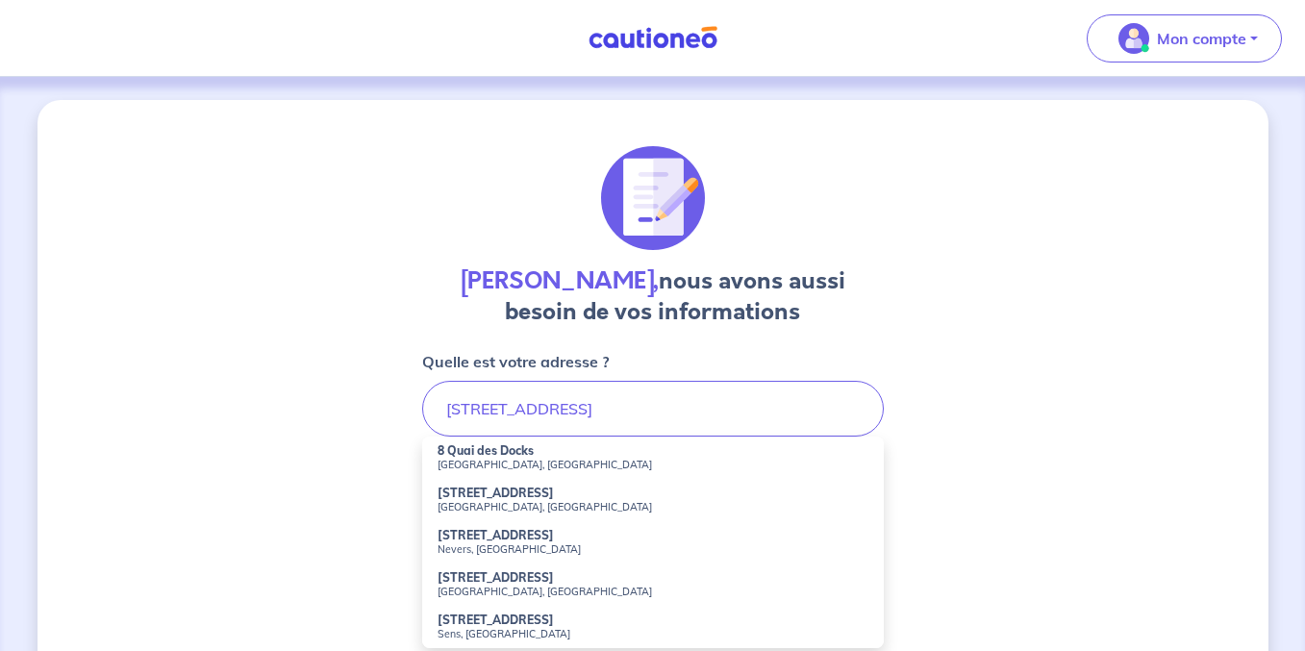
click at [690, 455] on li "8 Quai des Docks Nice, France" at bounding box center [653, 458] width 462 height 42
type input "8 Quai des Docks, Nice, France"
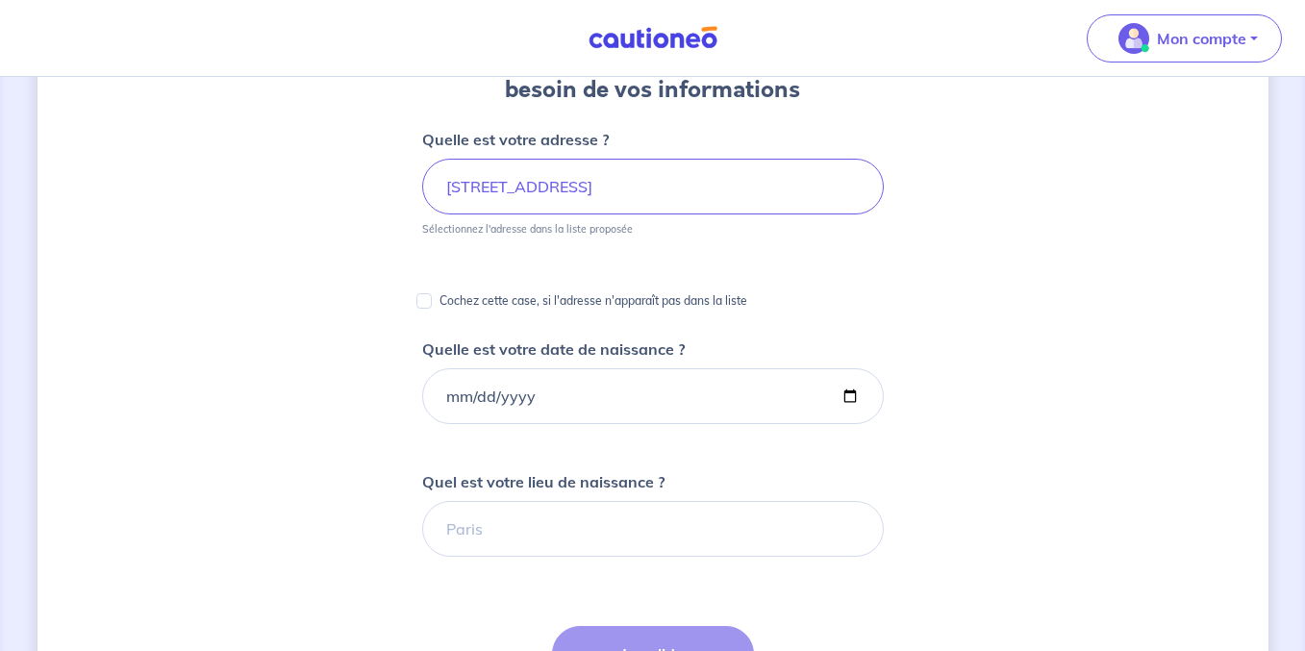
scroll to position [223, 0]
click at [837, 394] on input "Quelle est votre date de naissance ?" at bounding box center [653, 395] width 462 height 56
click at [854, 394] on input "Quelle est votre date de naissance ?" at bounding box center [653, 395] width 462 height 56
type input "1992-09-22"
click at [657, 528] on input "Quel est votre lieu de naissance ?" at bounding box center [653, 528] width 462 height 56
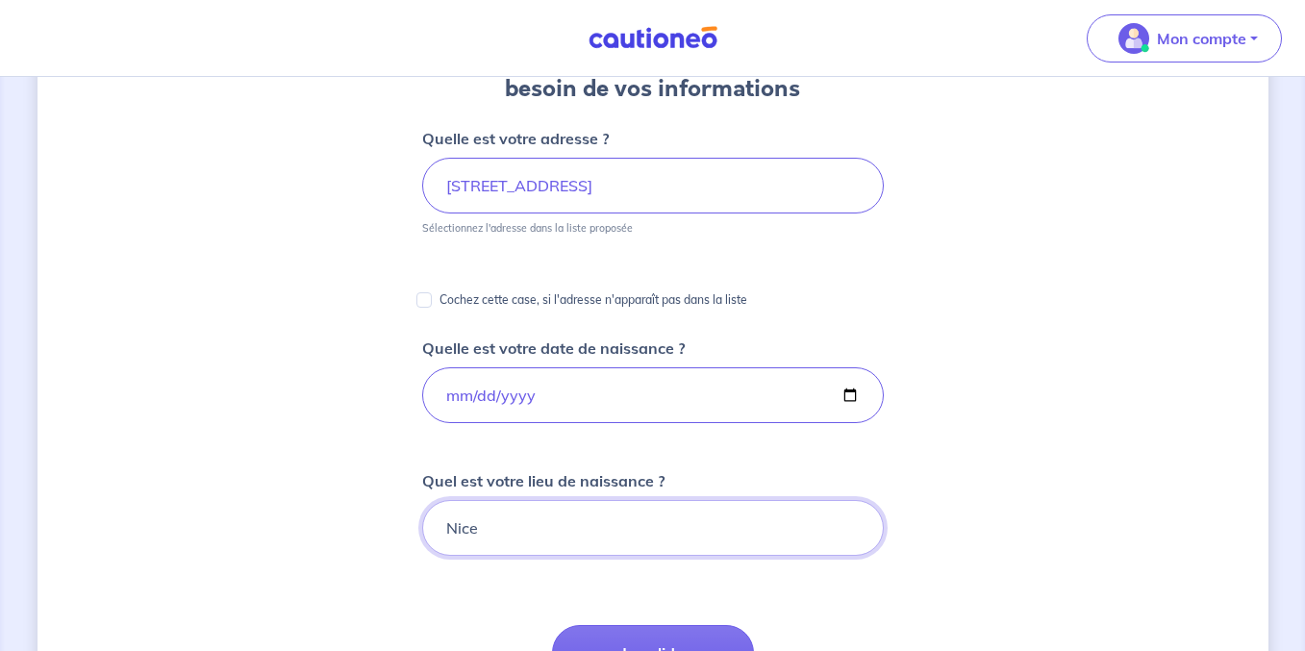
type input "Nice"
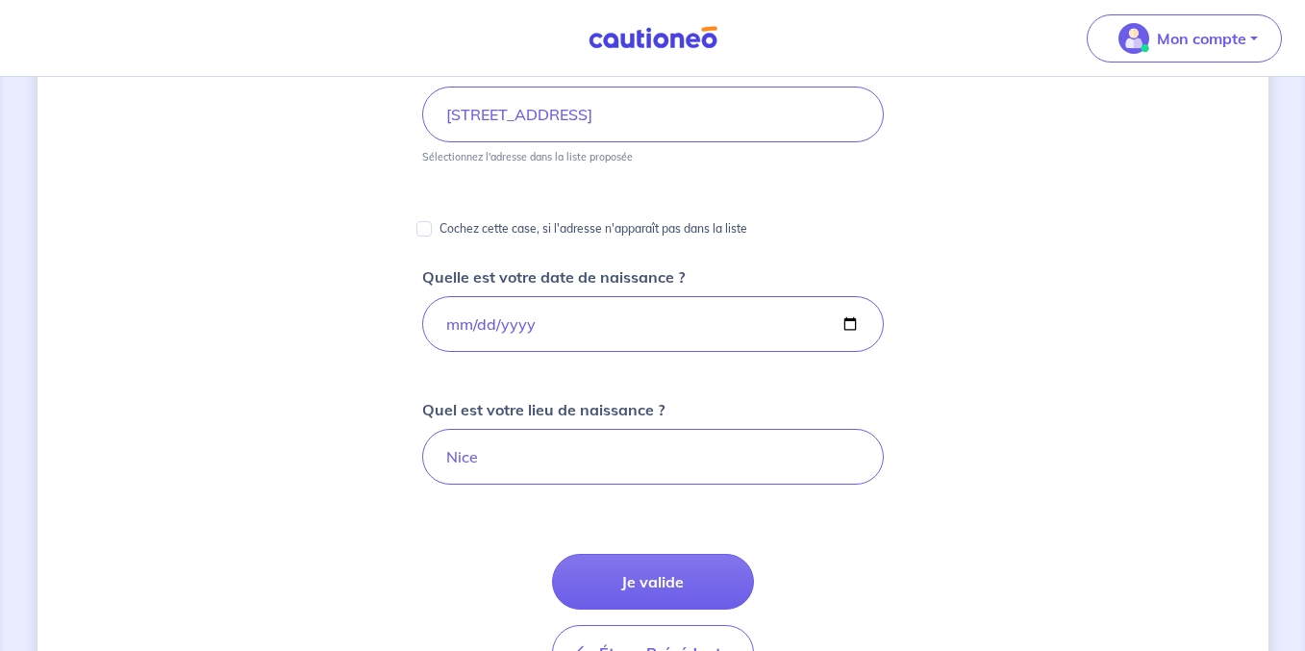
scroll to position [295, 0]
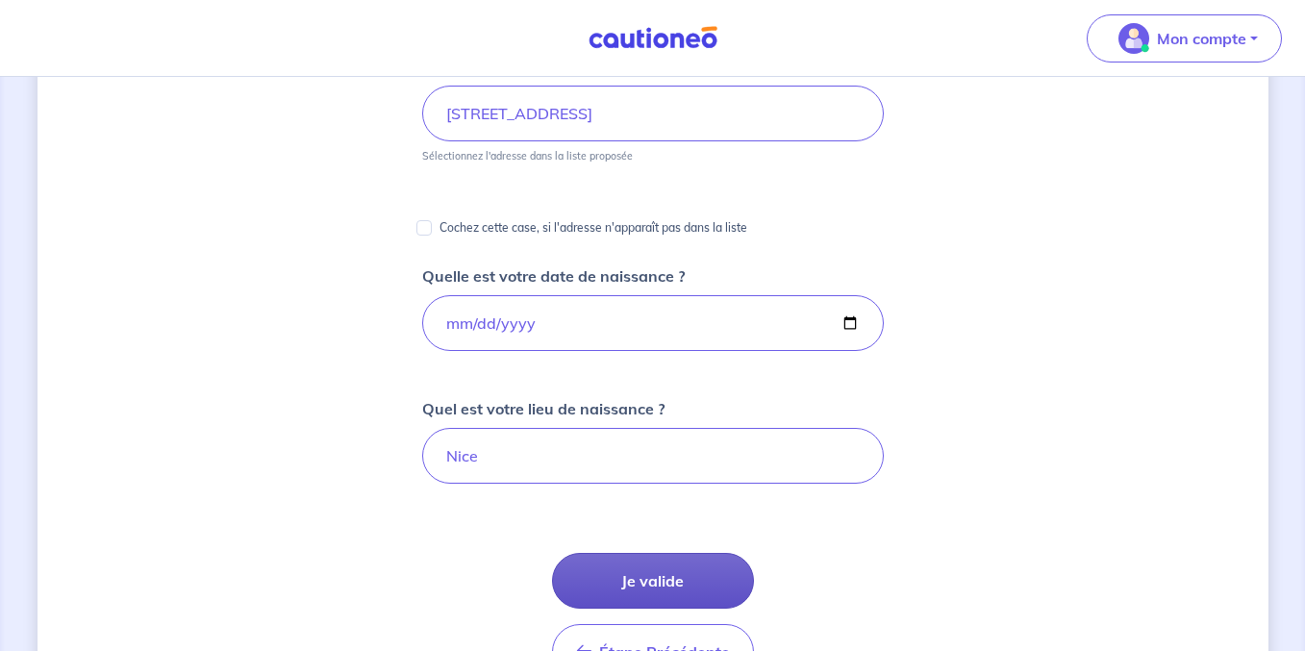
click at [642, 577] on button "Je valide" at bounding box center [653, 581] width 202 height 56
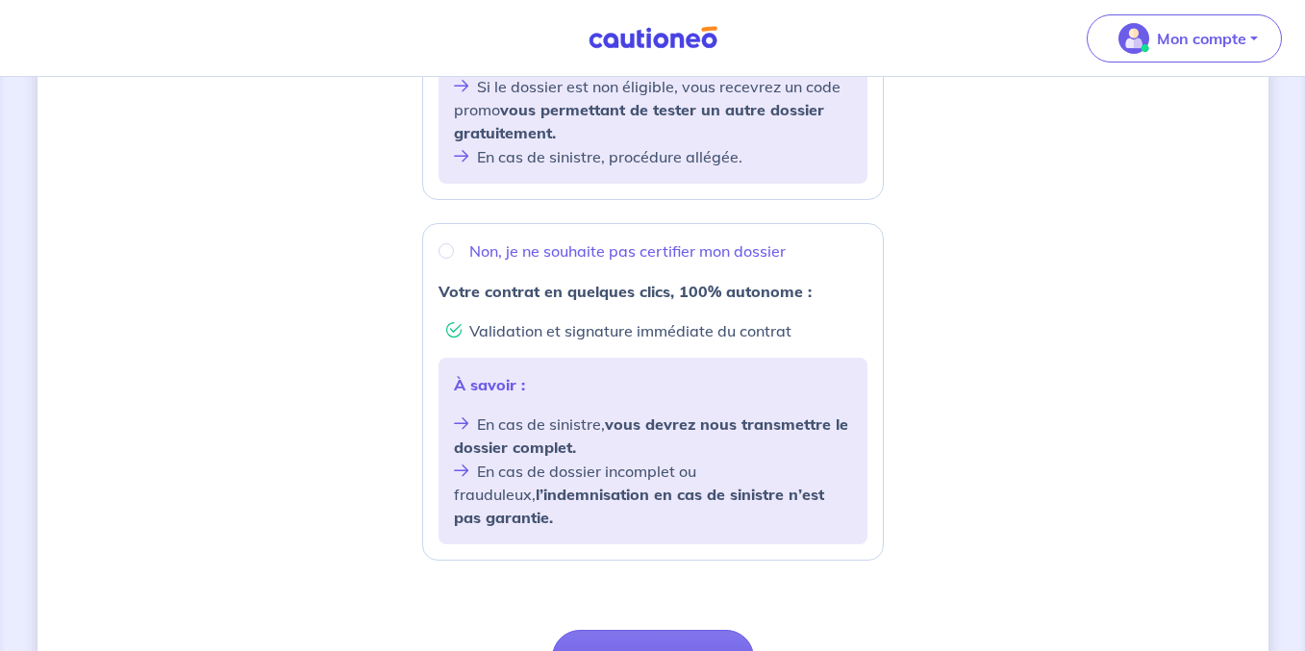
scroll to position [624, 0]
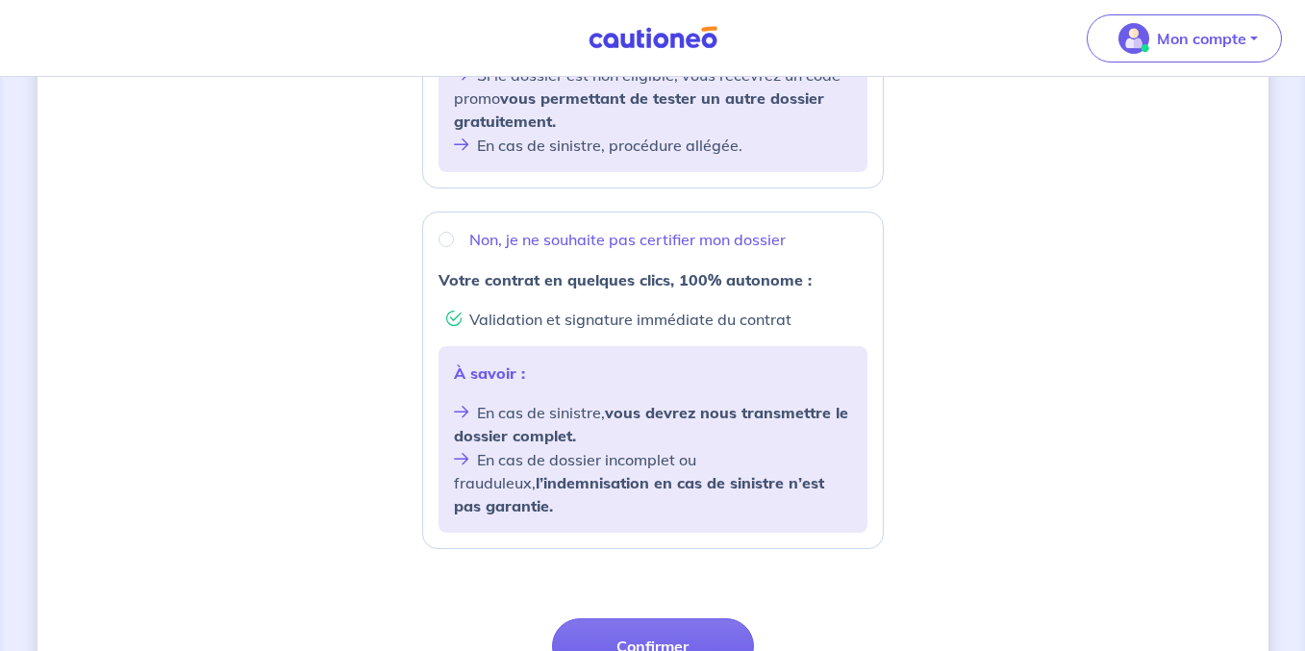
click at [665, 249] on p "Non, je ne souhaite pas certifier mon dossier" at bounding box center [627, 239] width 316 height 23
click at [454, 247] on input "Non, je ne souhaite pas certifier mon dossier" at bounding box center [446, 239] width 15 height 15
radio input "true"
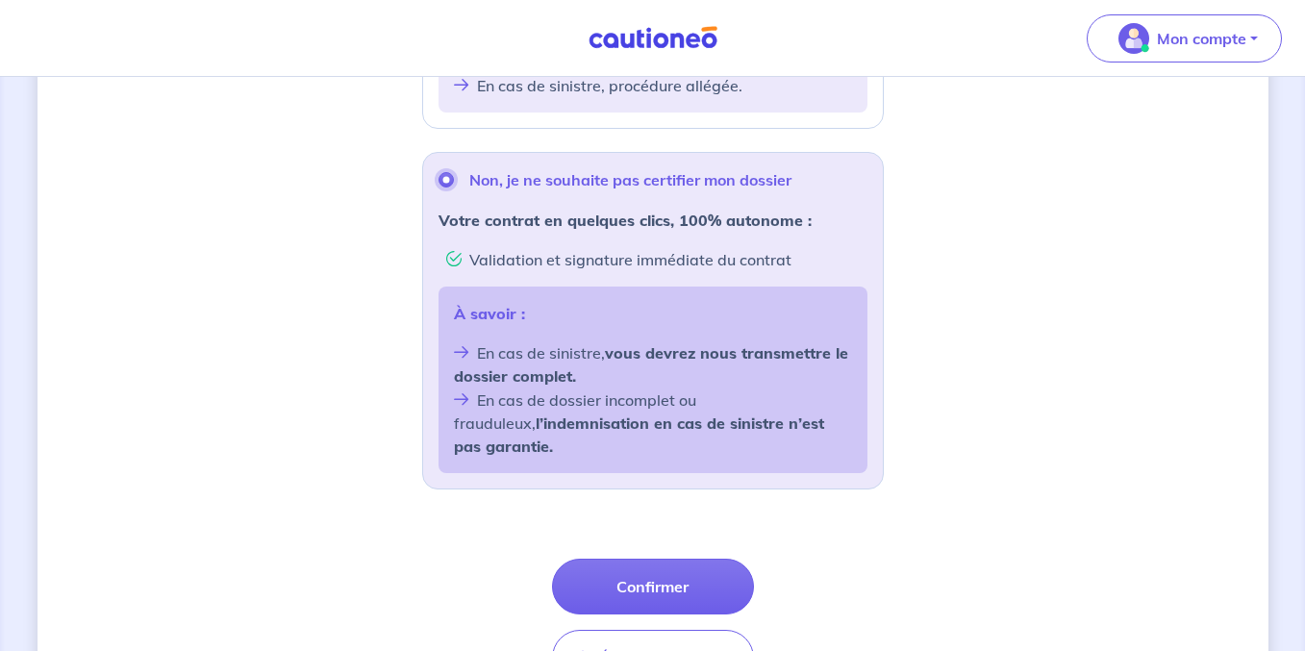
scroll to position [689, 0]
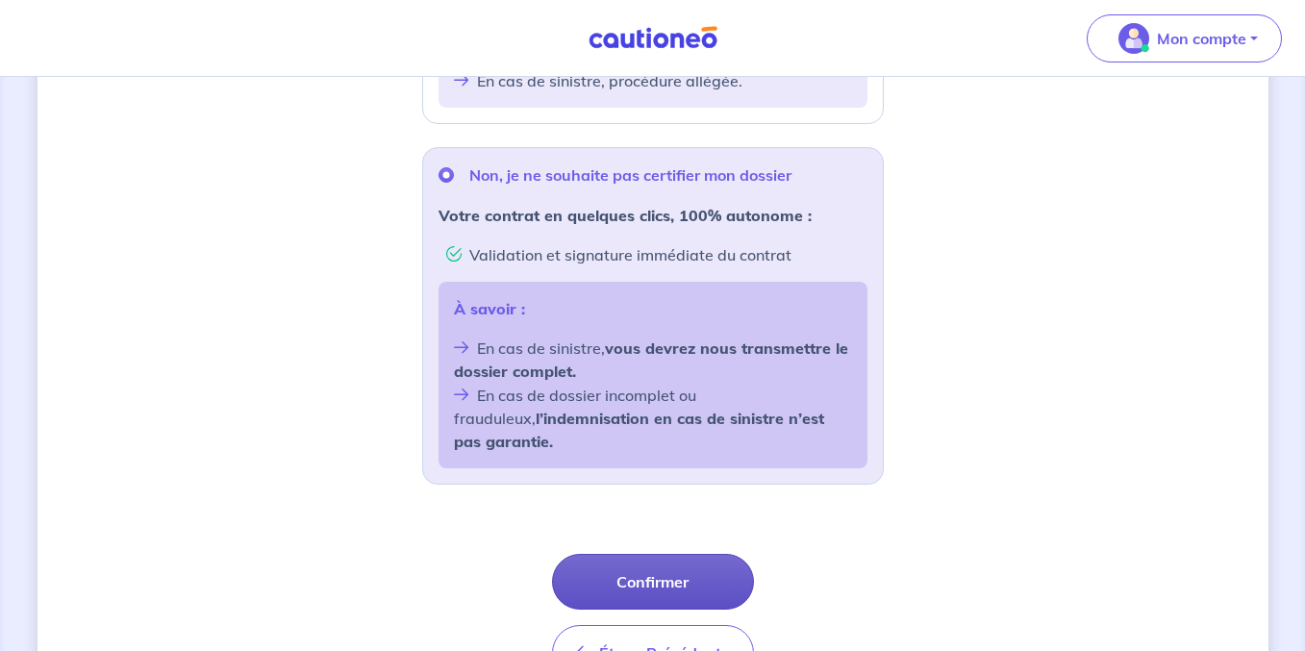
click at [681, 561] on button "Confirmer" at bounding box center [653, 582] width 202 height 56
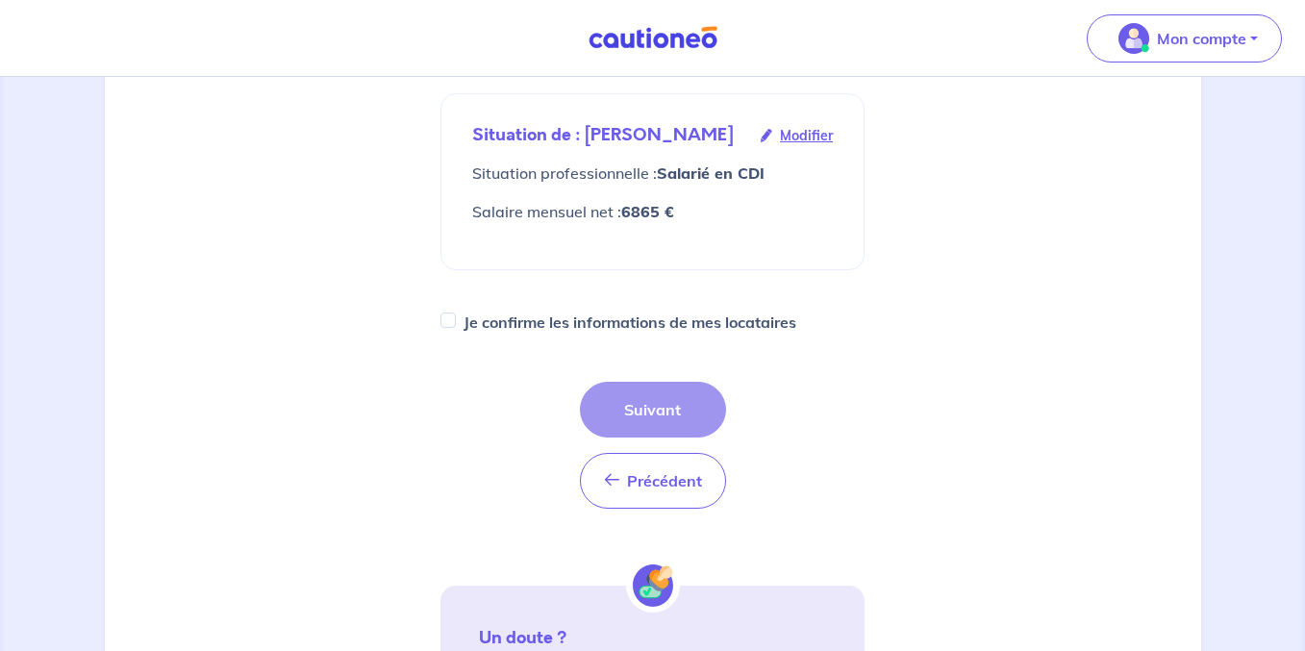
scroll to position [338, 0]
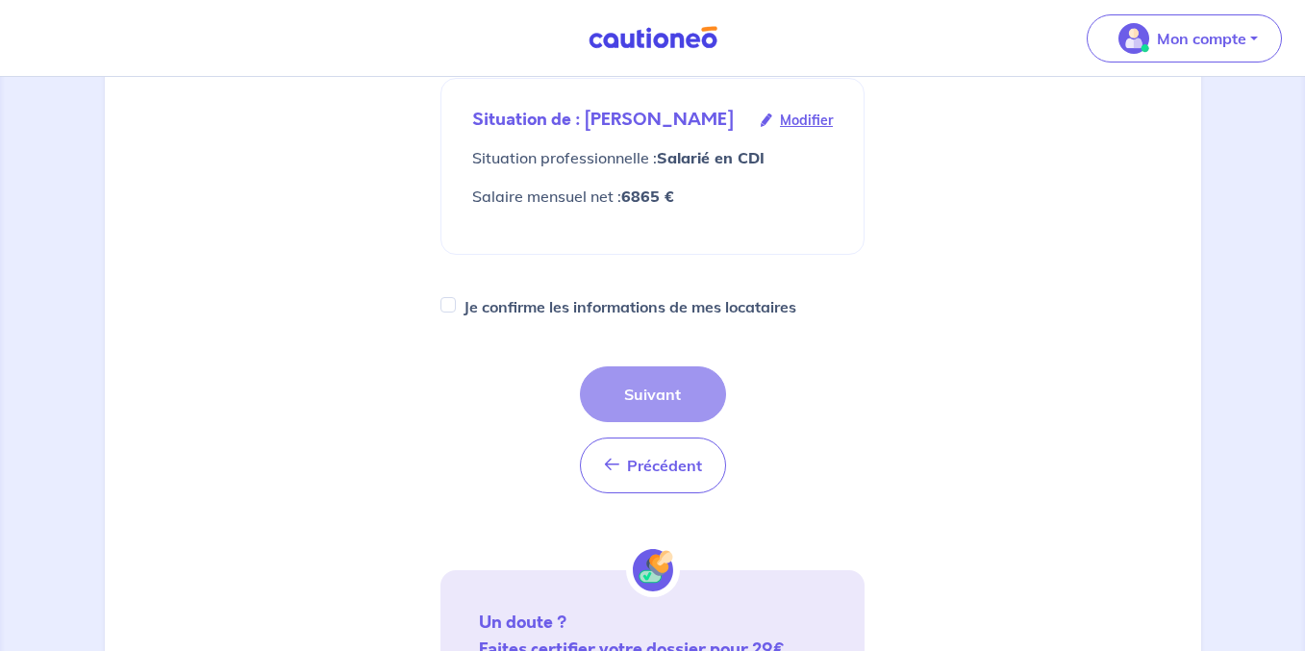
click at [609, 305] on label "Je confirme les informations de mes locataires" at bounding box center [630, 306] width 333 height 27
click at [456, 305] on input "Je confirme les informations de mes locataires" at bounding box center [447, 304] width 15 height 15
checkbox input "true"
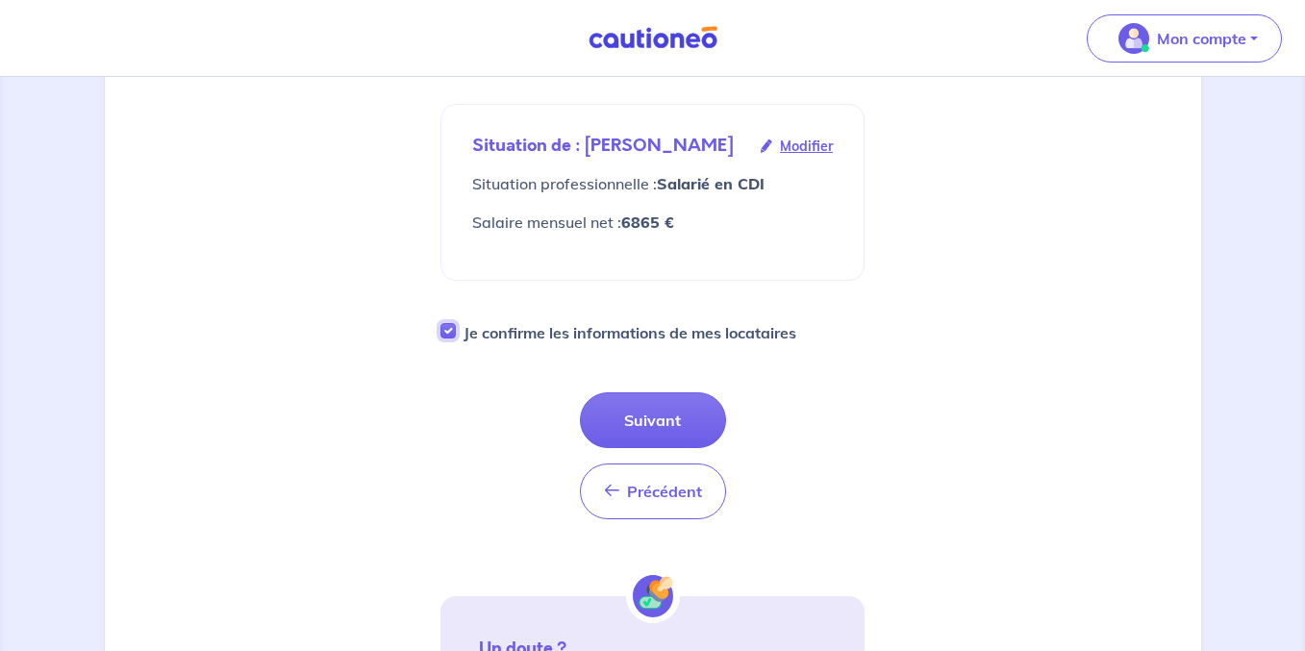
scroll to position [313, 0]
click at [677, 434] on button "Suivant" at bounding box center [653, 419] width 146 height 56
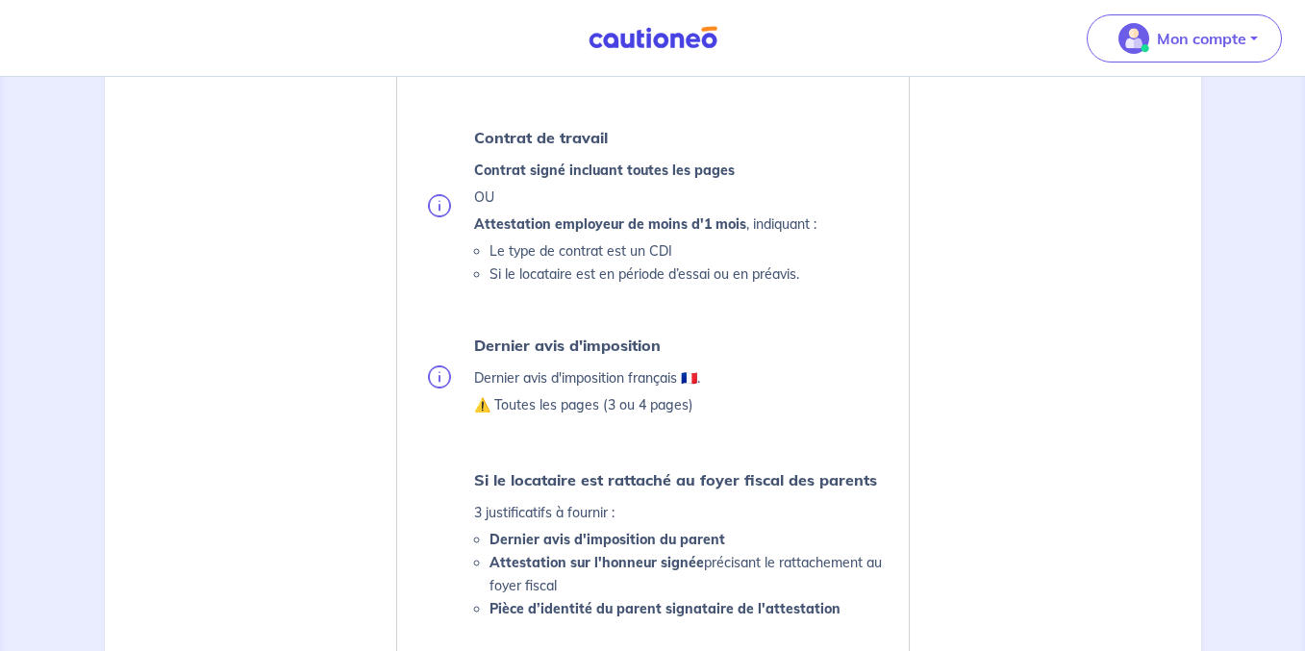
scroll to position [890, 0]
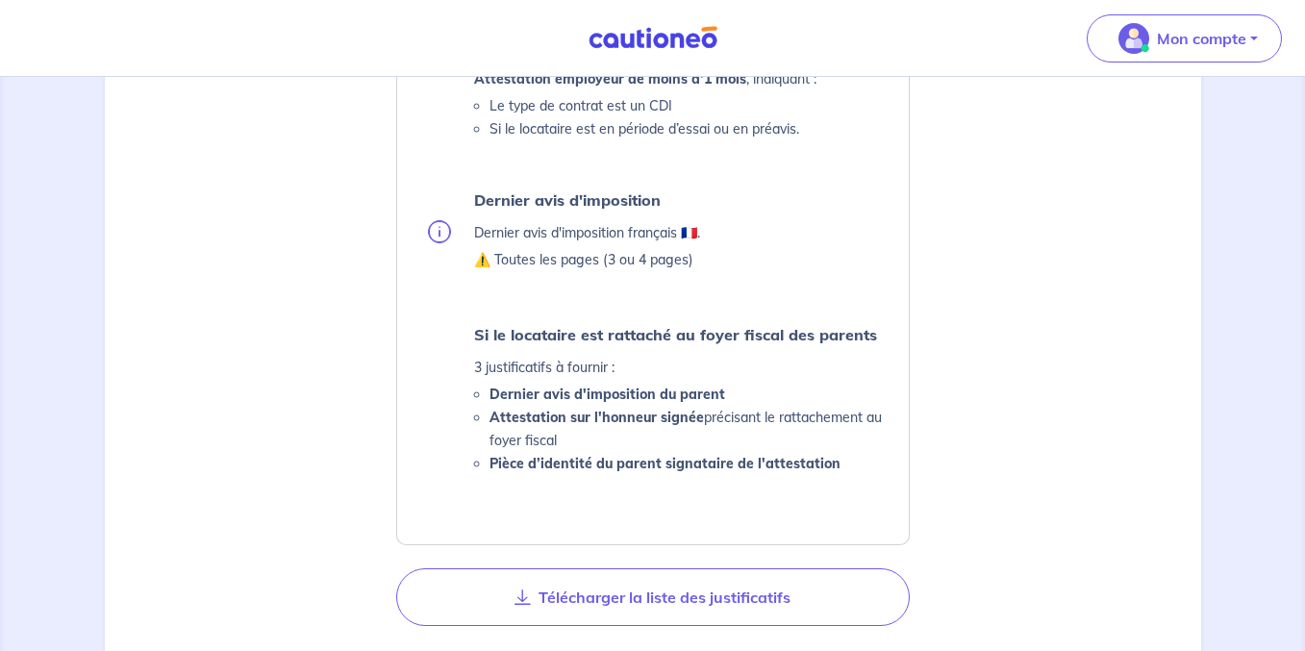
click at [432, 238] on img at bounding box center [439, 231] width 23 height 23
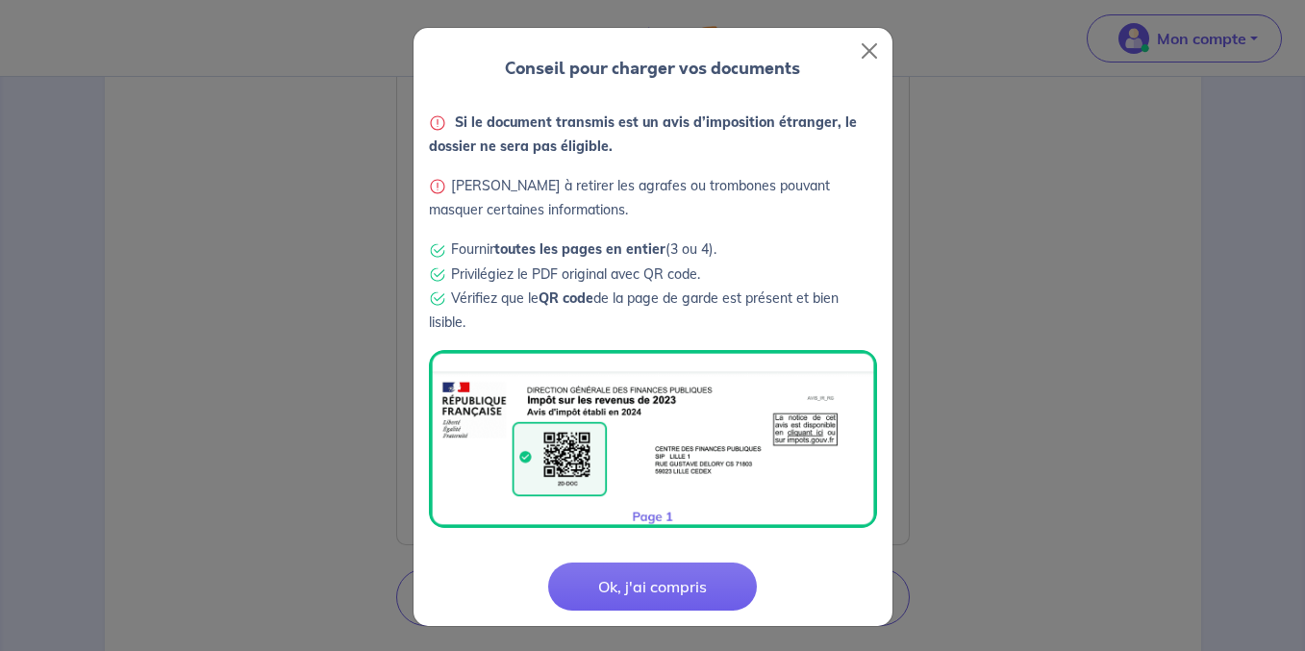
scroll to position [3, 0]
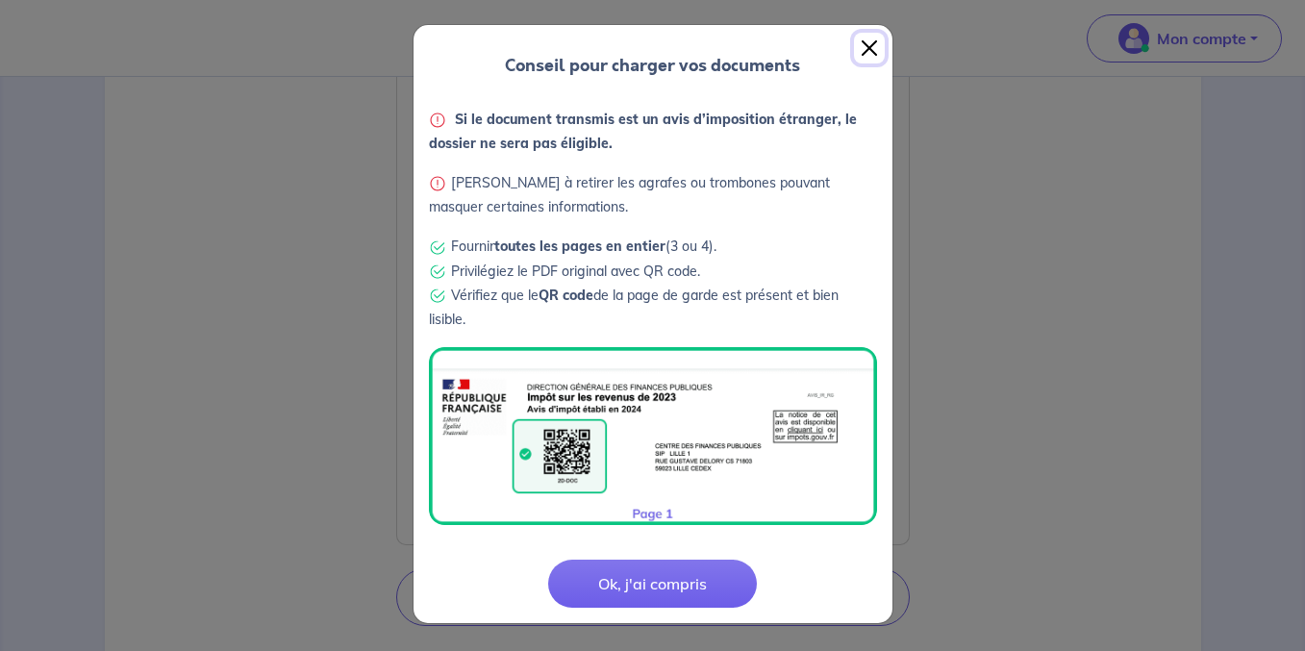
click at [862, 55] on button "Close" at bounding box center [869, 48] width 31 height 31
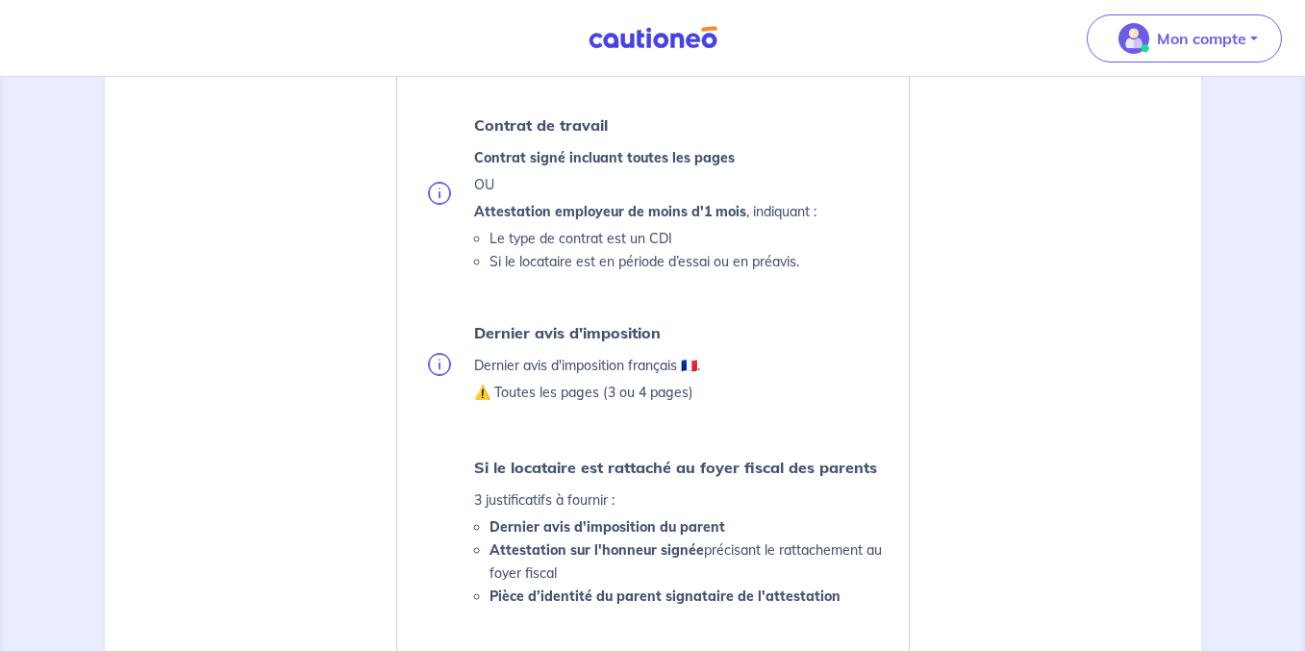
scroll to position [0, 0]
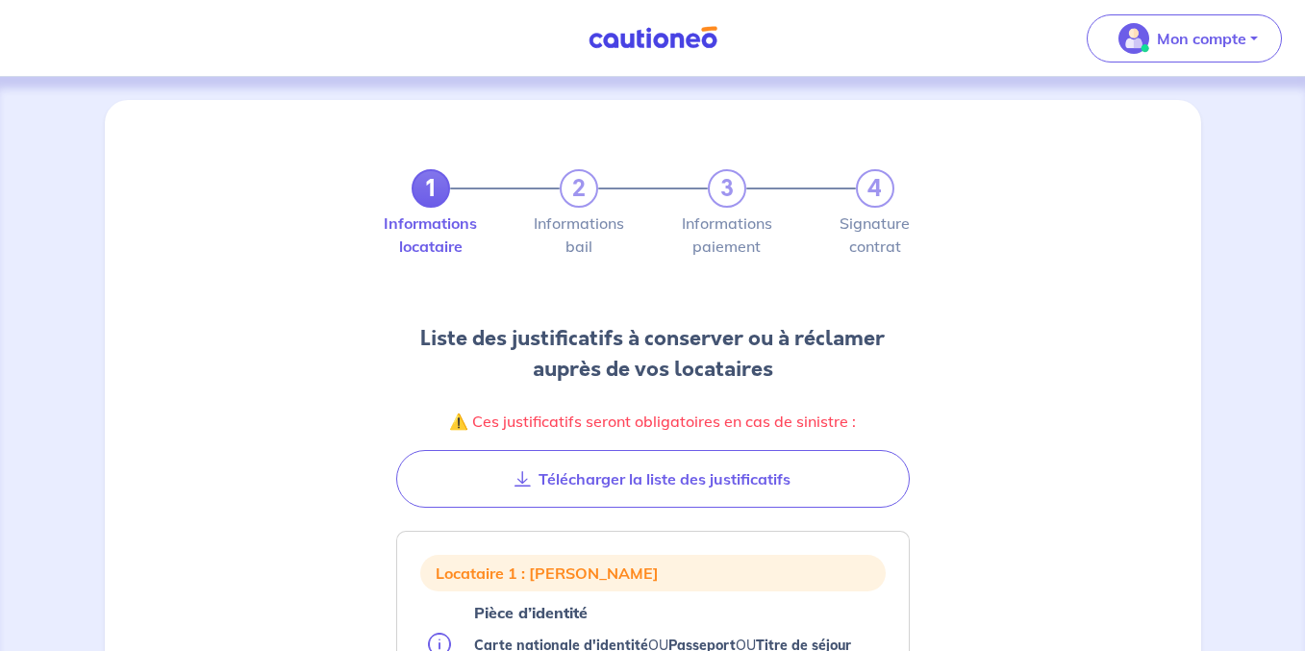
click at [669, 43] on img at bounding box center [653, 38] width 144 height 24
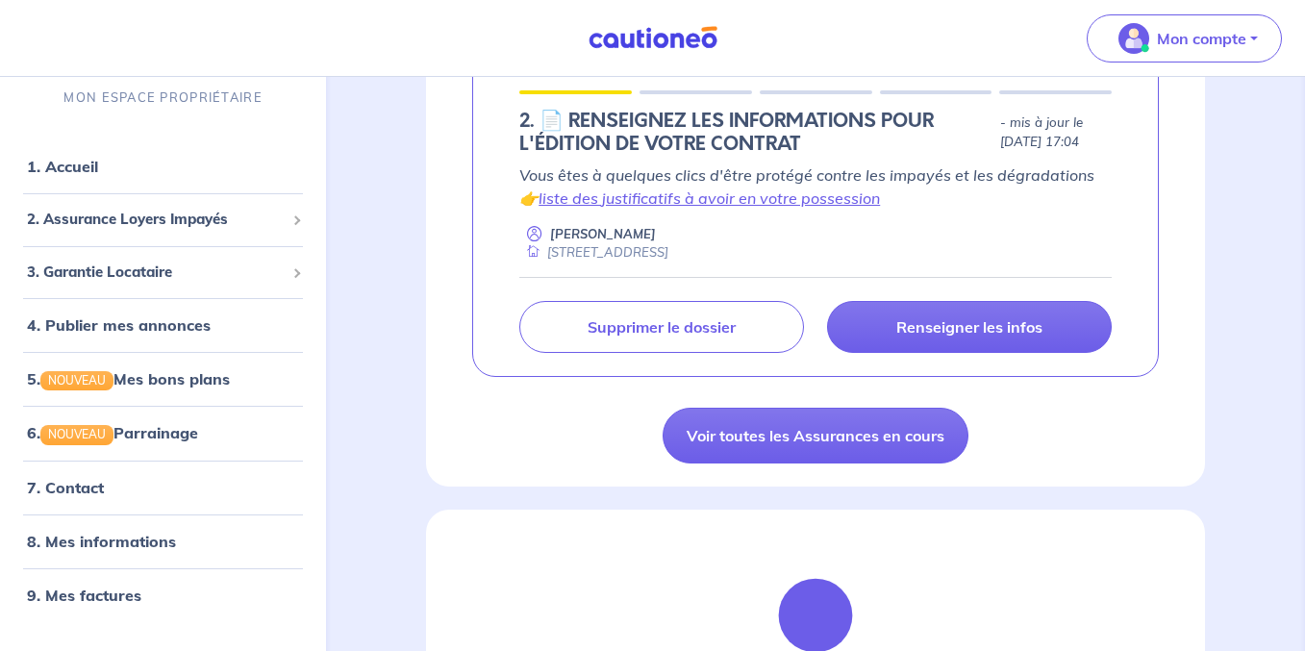
scroll to position [386, 0]
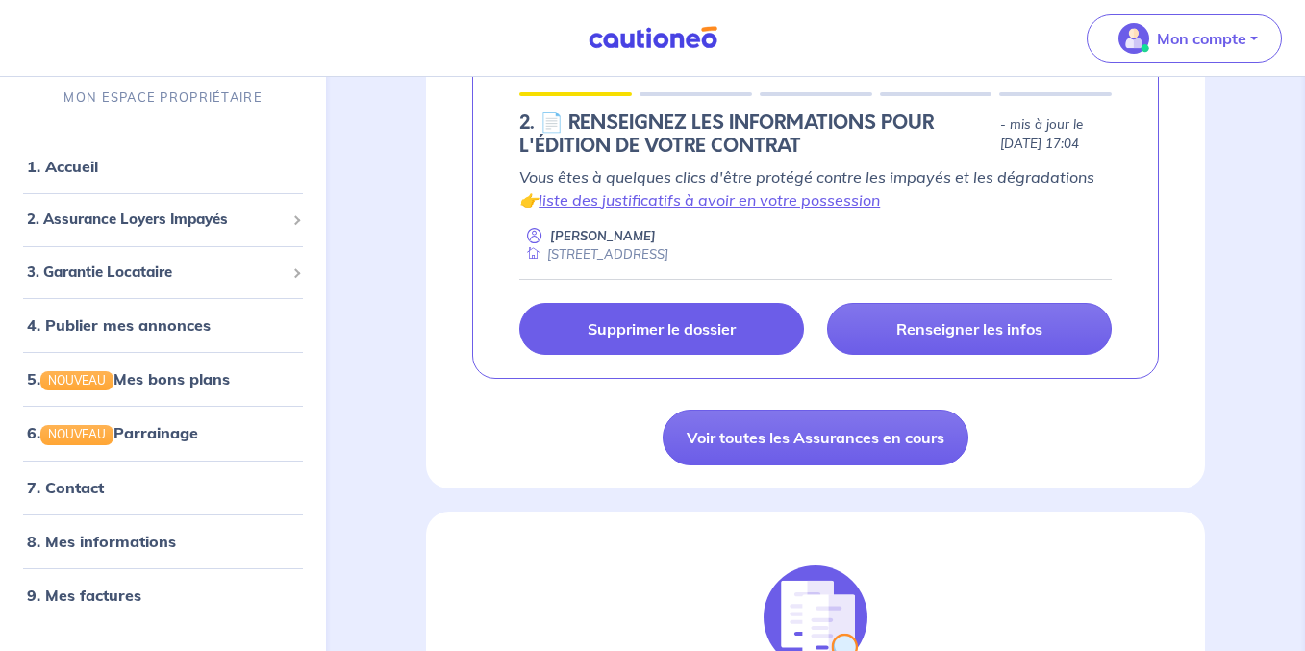
click at [633, 325] on p "Supprimer le dossier" at bounding box center [662, 328] width 148 height 19
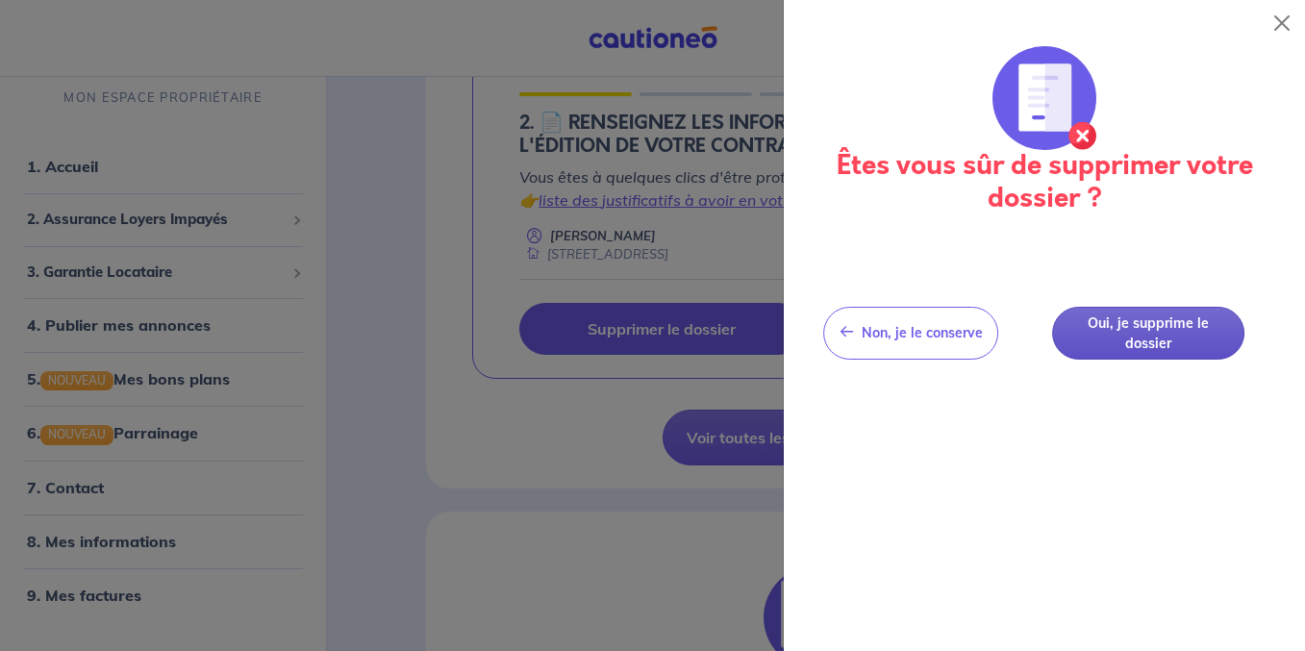
click at [1132, 354] on button "Oui, je supprime le dossier" at bounding box center [1148, 333] width 192 height 53
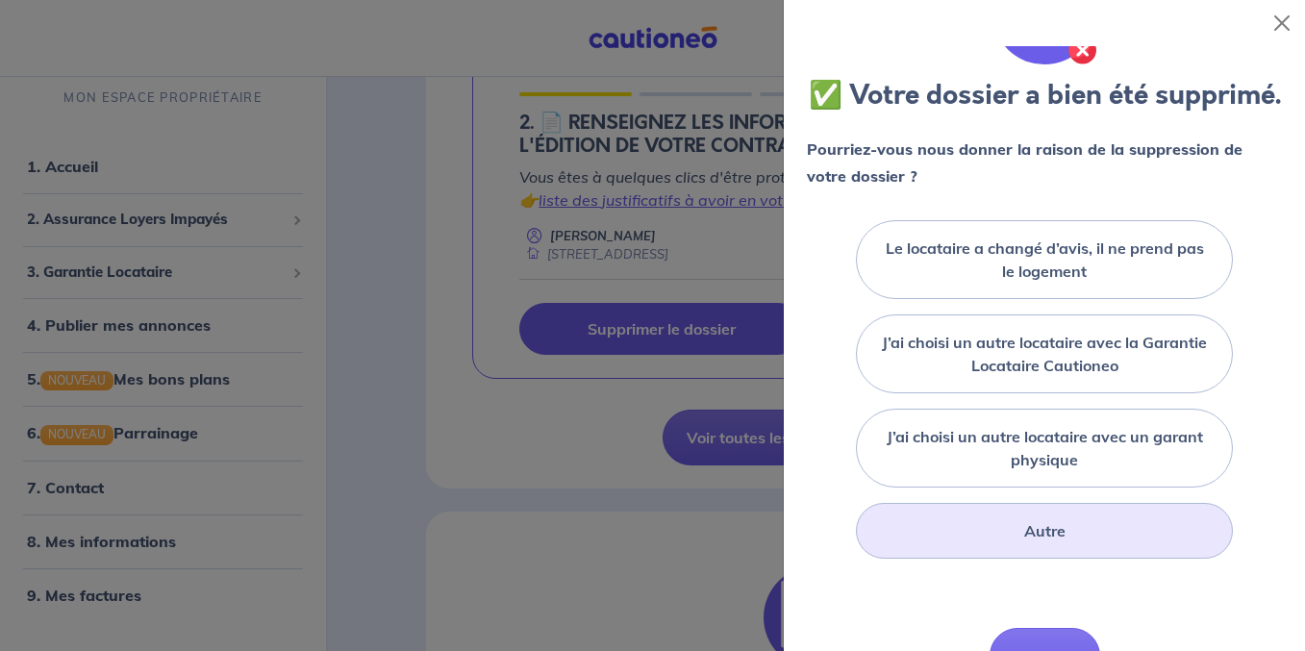
scroll to position [88, 0]
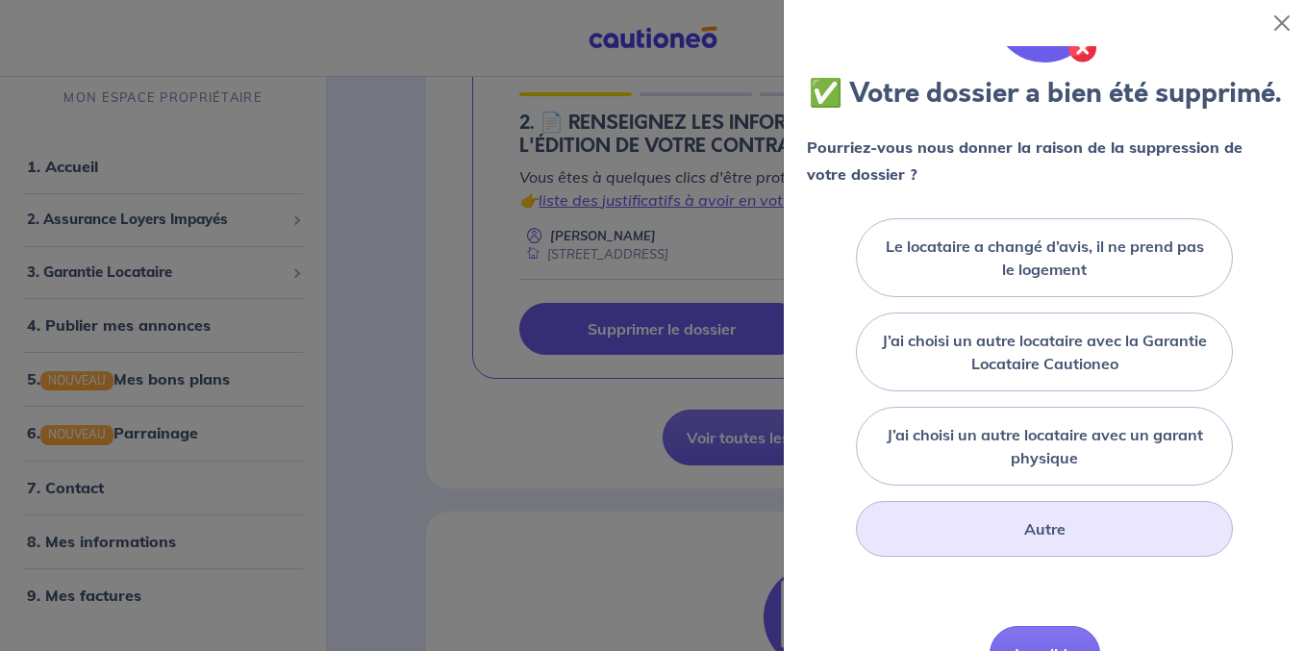
click at [1119, 536] on div "Autre" at bounding box center [1044, 529] width 376 height 56
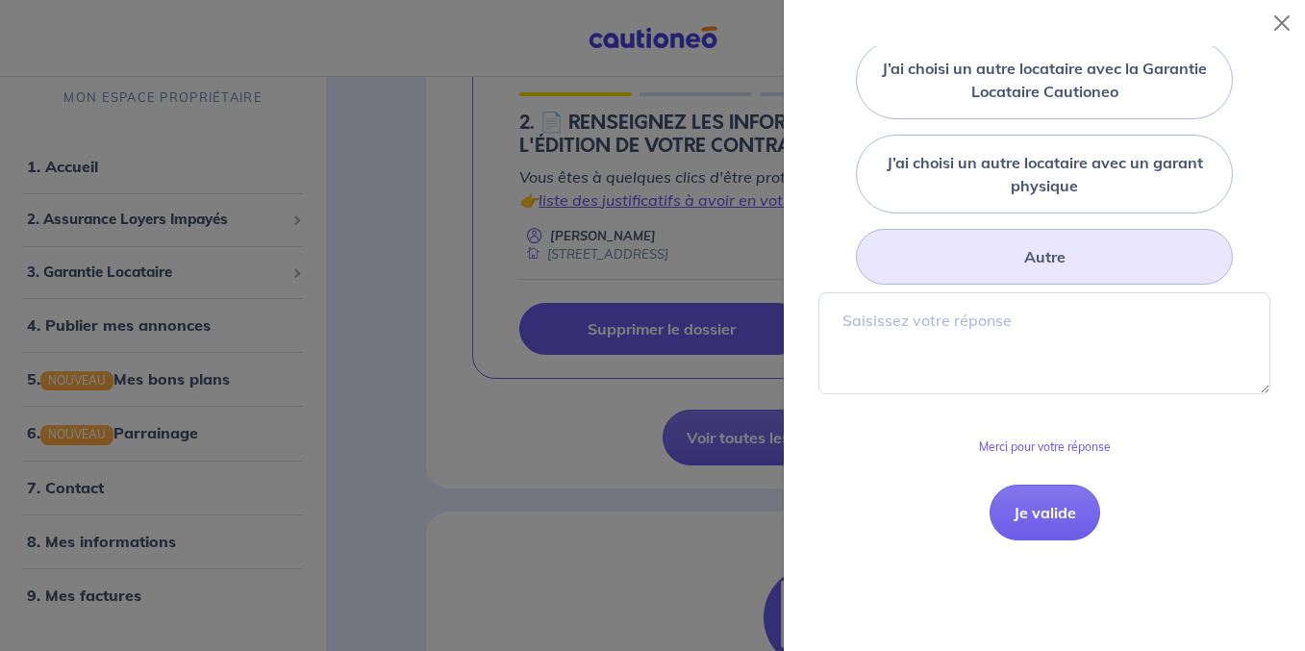
scroll to position [362, 0]
click at [1077, 514] on button "Je valide" at bounding box center [1045, 511] width 111 height 56
